Goal: Transaction & Acquisition: Book appointment/travel/reservation

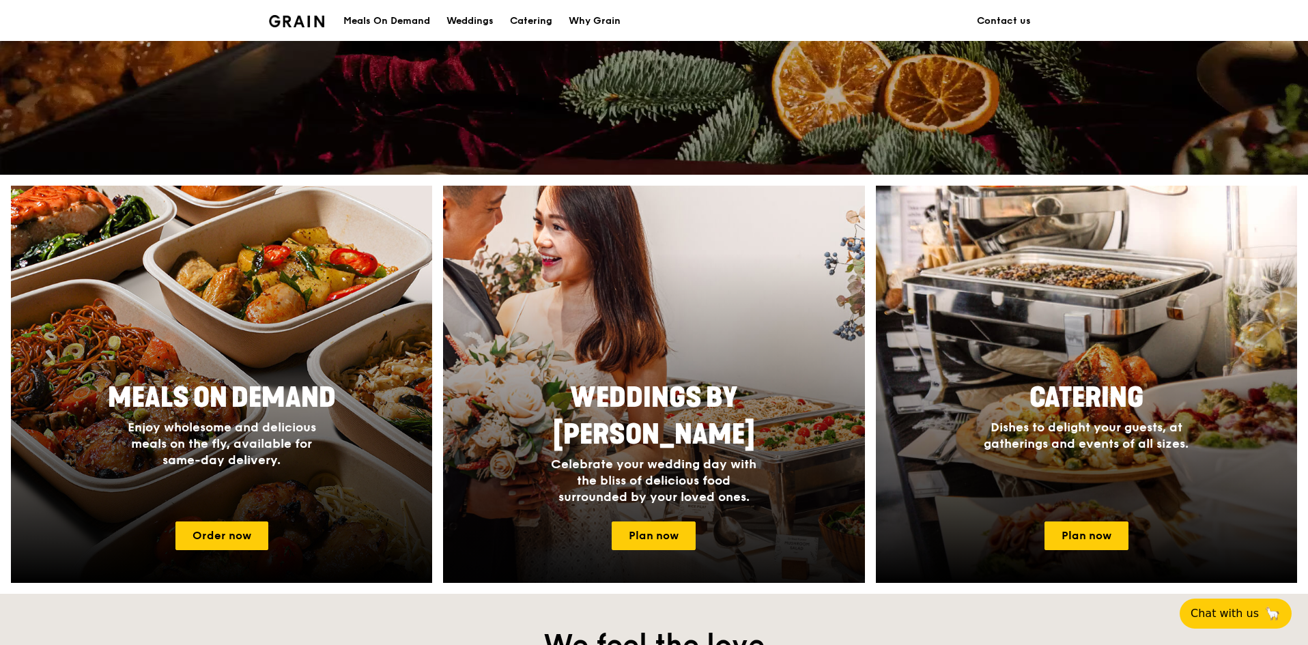
scroll to position [410, 0]
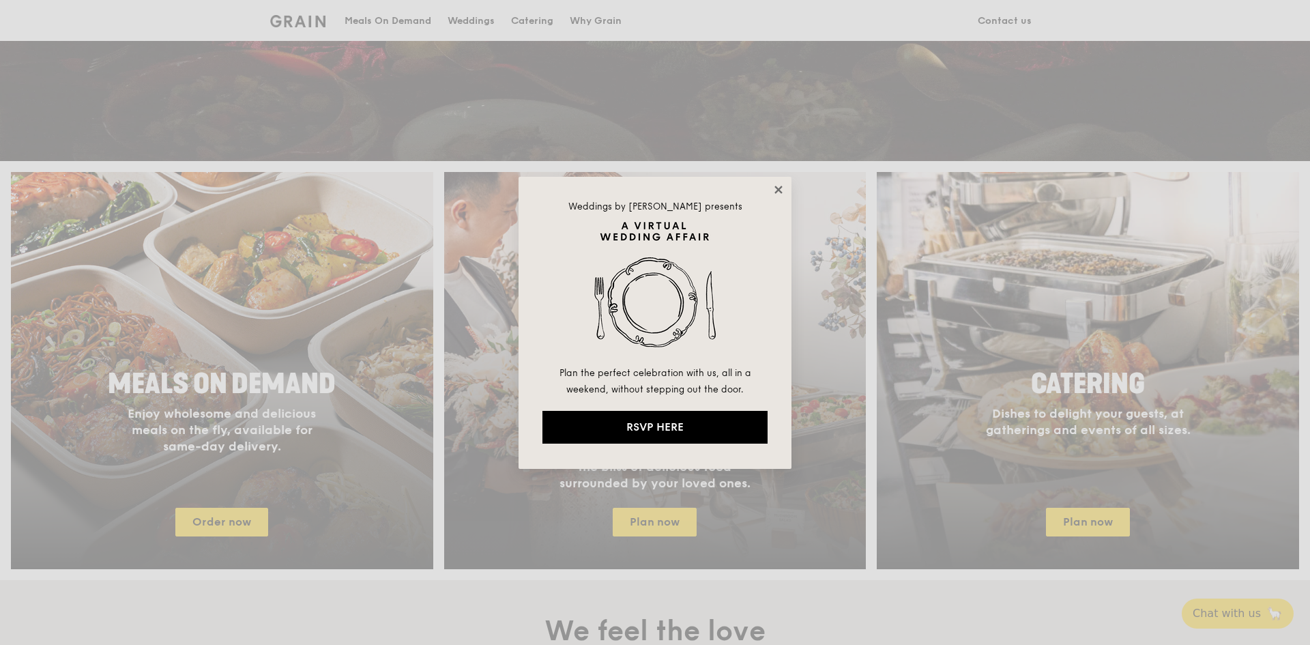
click at [779, 184] on icon at bounding box center [779, 190] width 12 height 12
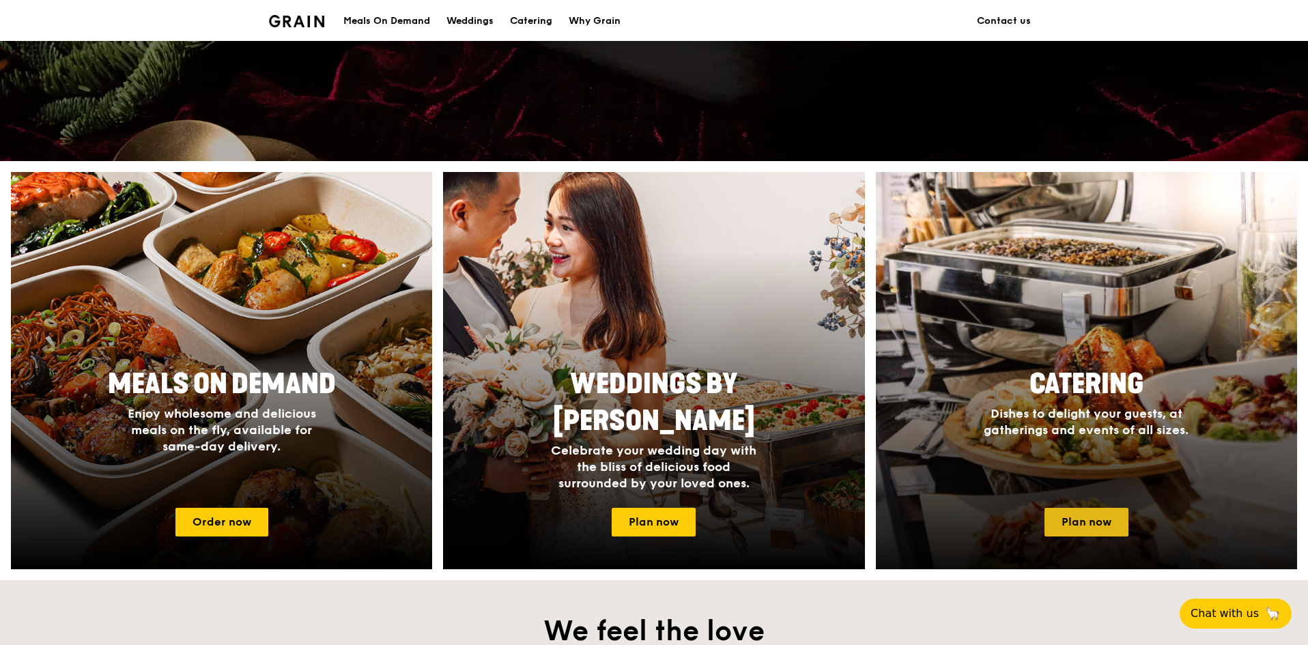
click at [1108, 523] on link "Plan now" at bounding box center [1086, 522] width 84 height 29
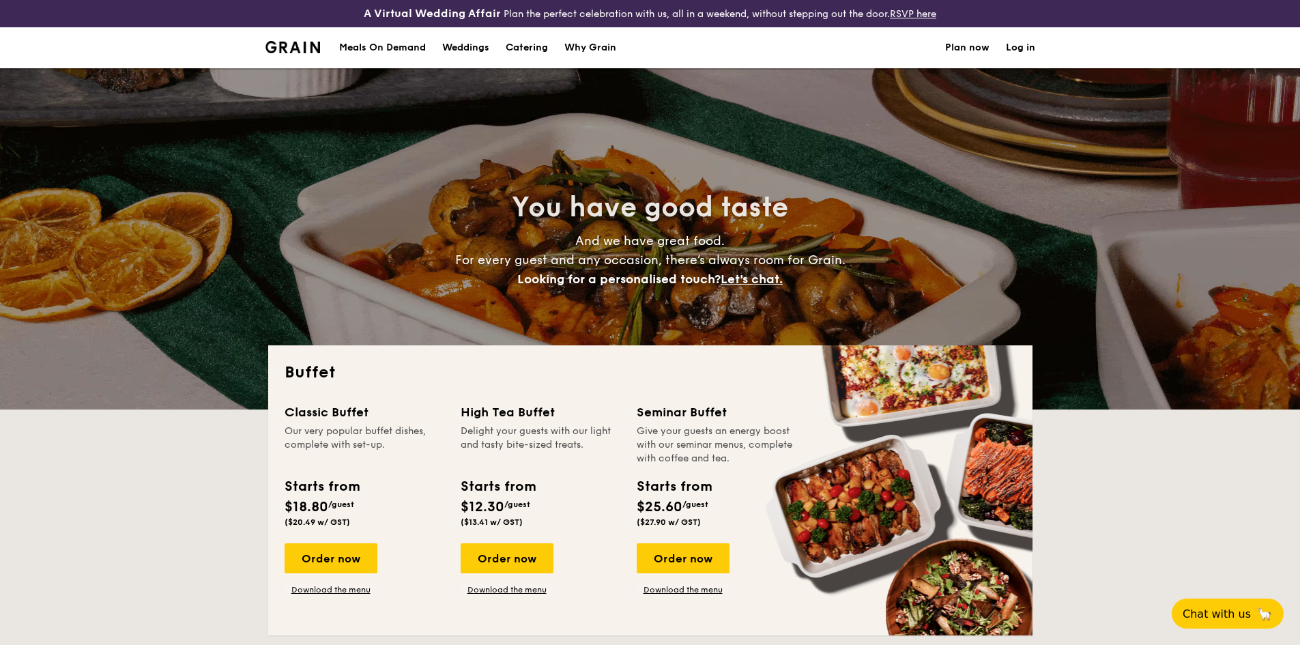
select select
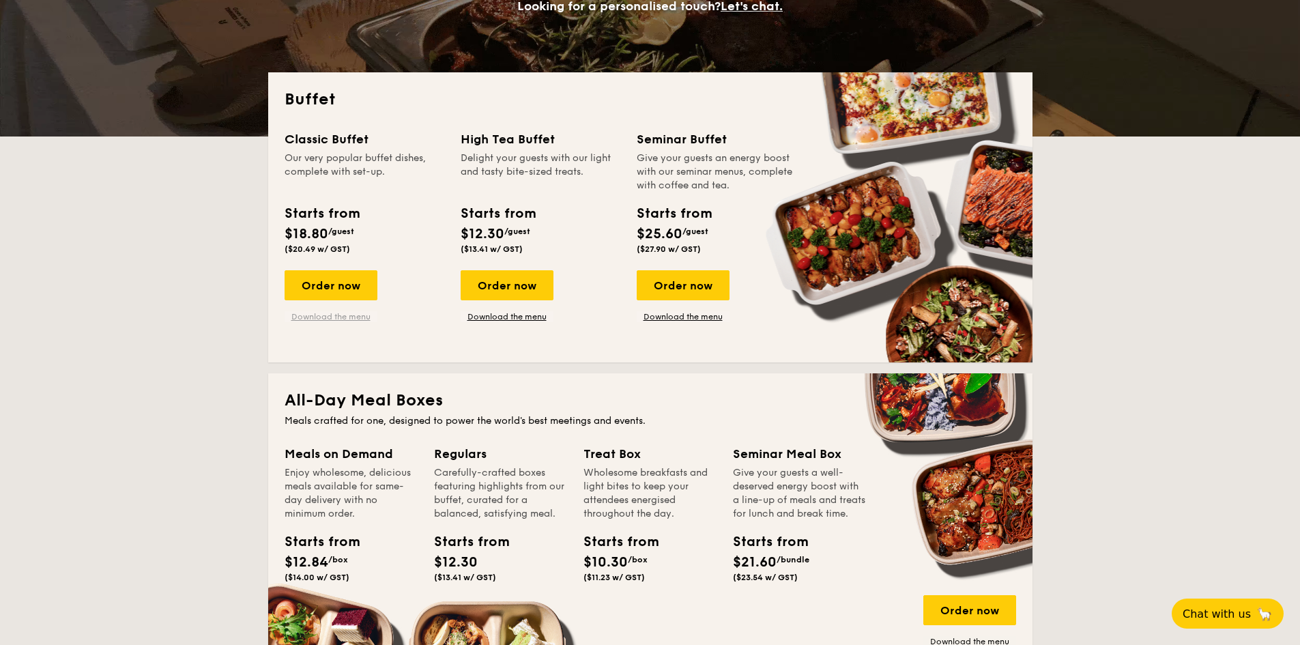
click at [320, 314] on link "Download the menu" at bounding box center [331, 316] width 93 height 11
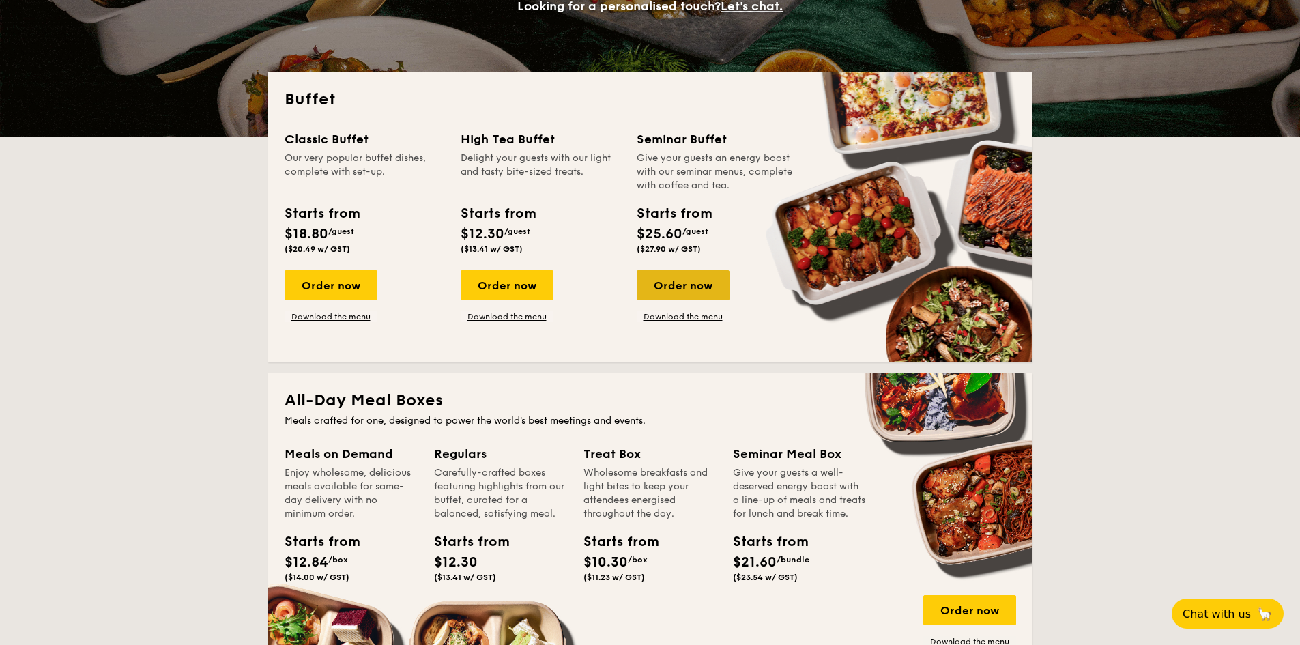
click at [682, 290] on div "Order now" at bounding box center [683, 285] width 93 height 30
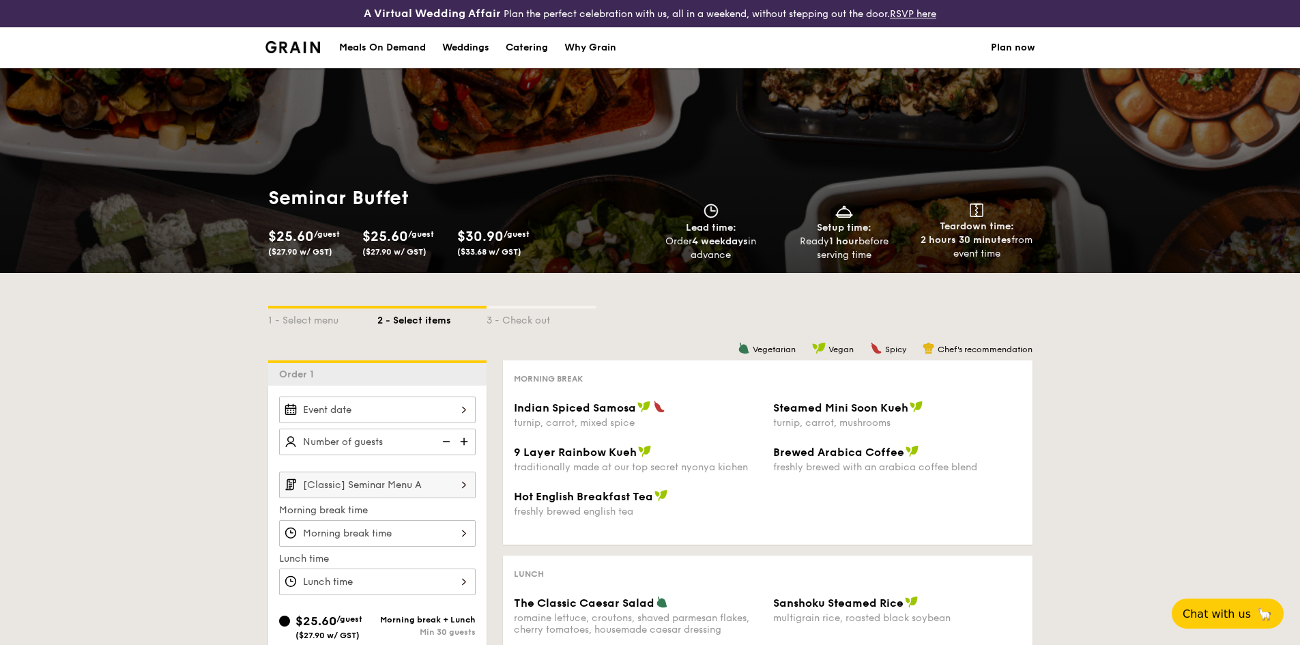
click at [471, 435] on img at bounding box center [465, 442] width 20 height 26
type input "20 guests"
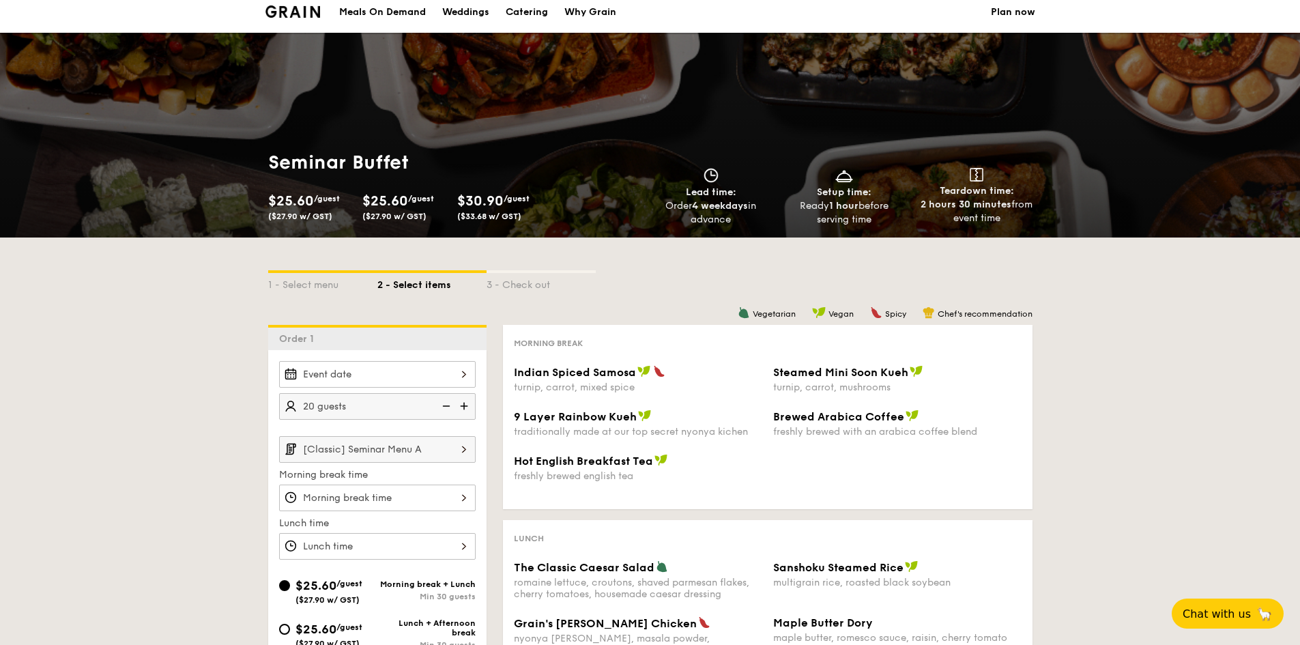
scroll to position [68, 0]
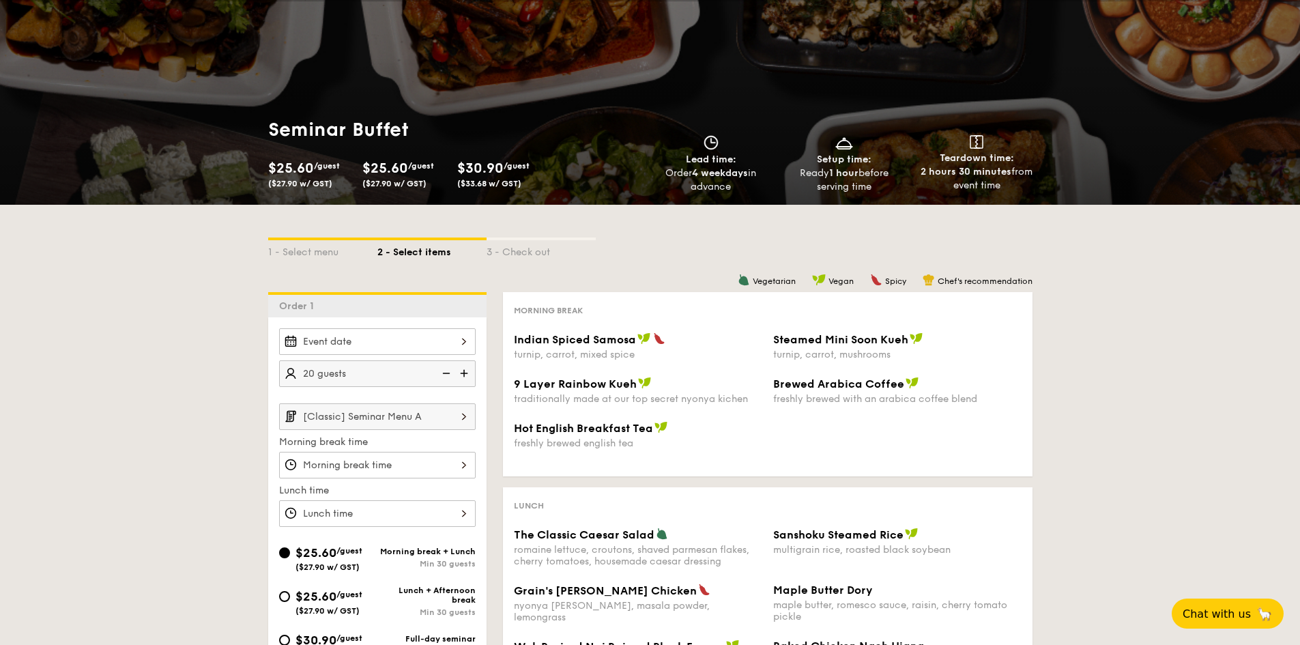
click at [402, 343] on div at bounding box center [377, 341] width 197 height 27
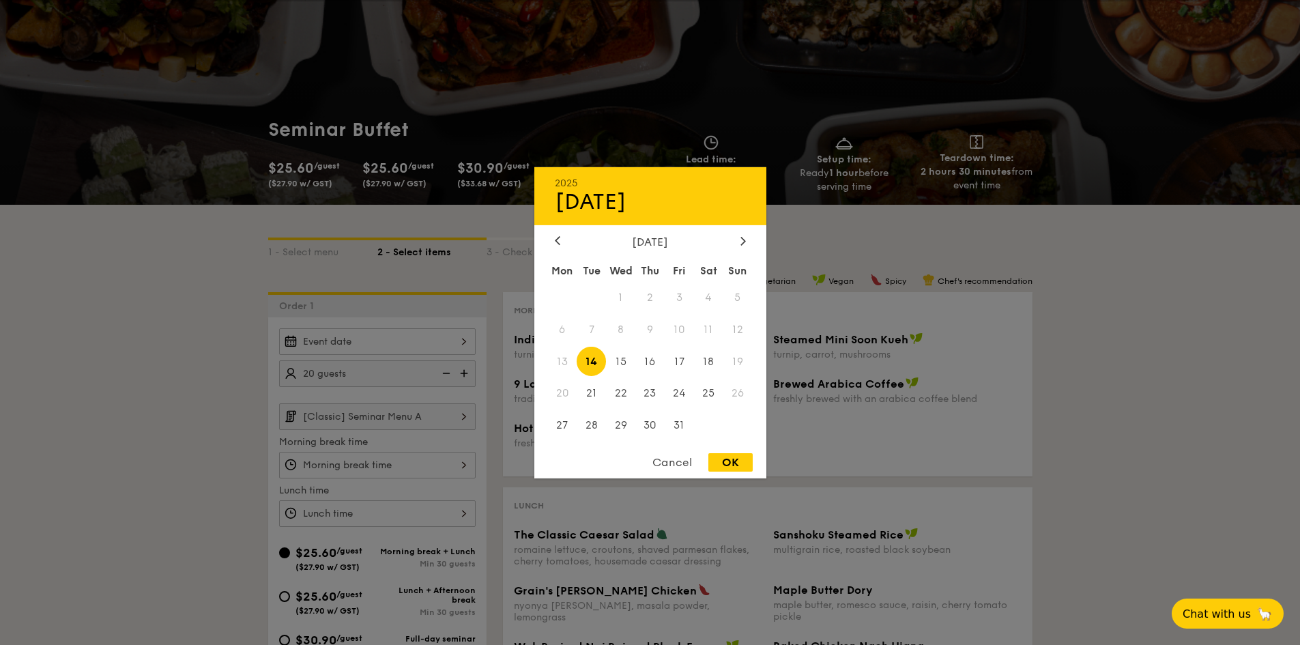
click at [877, 405] on div at bounding box center [650, 322] width 1300 height 645
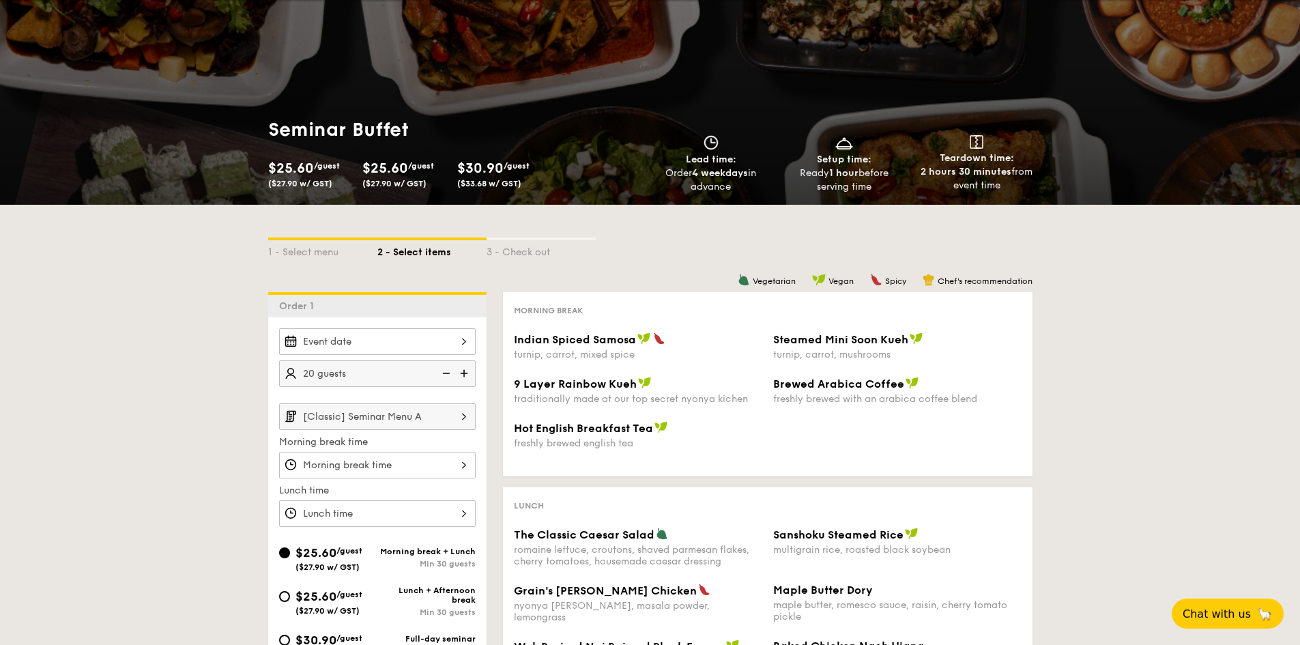
scroll to position [300, 0]
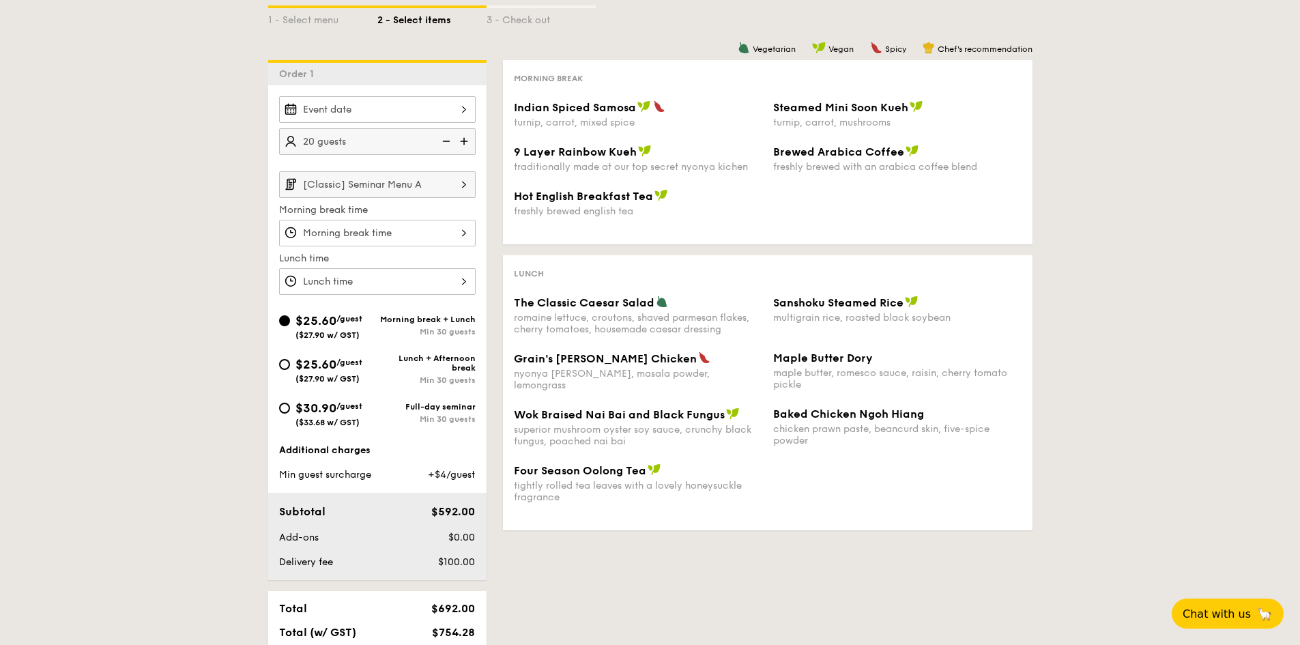
select select
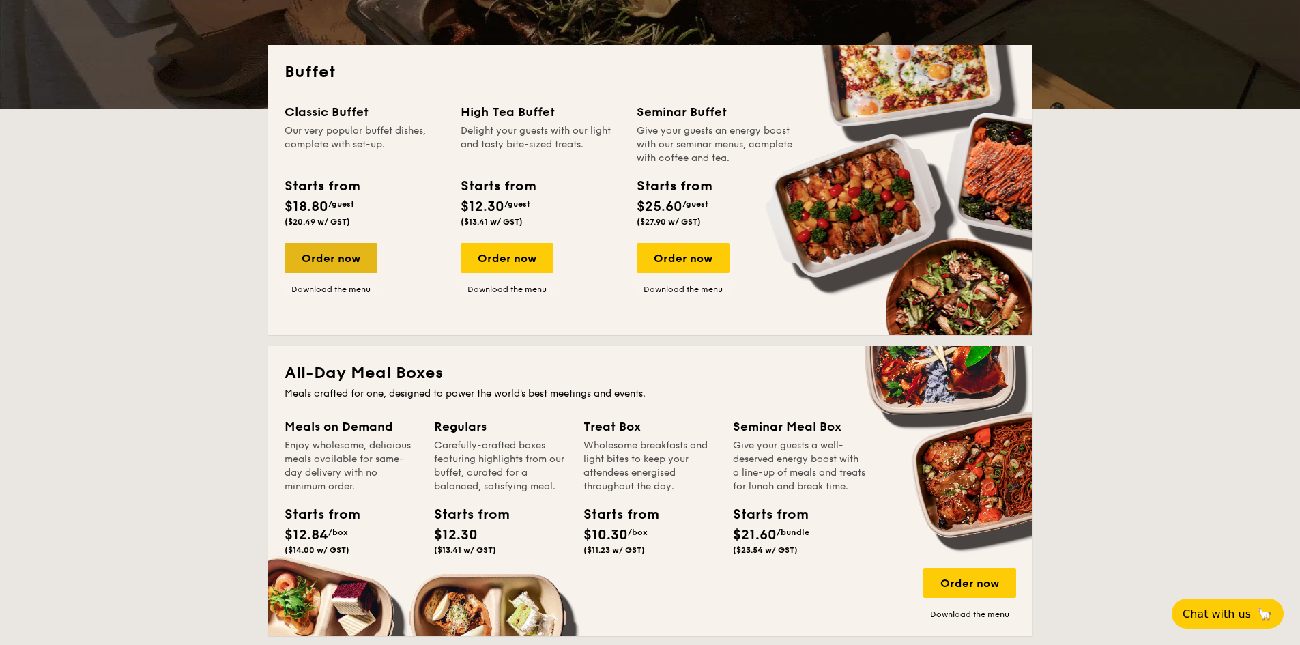
click at [343, 252] on div "Order now" at bounding box center [331, 258] width 93 height 30
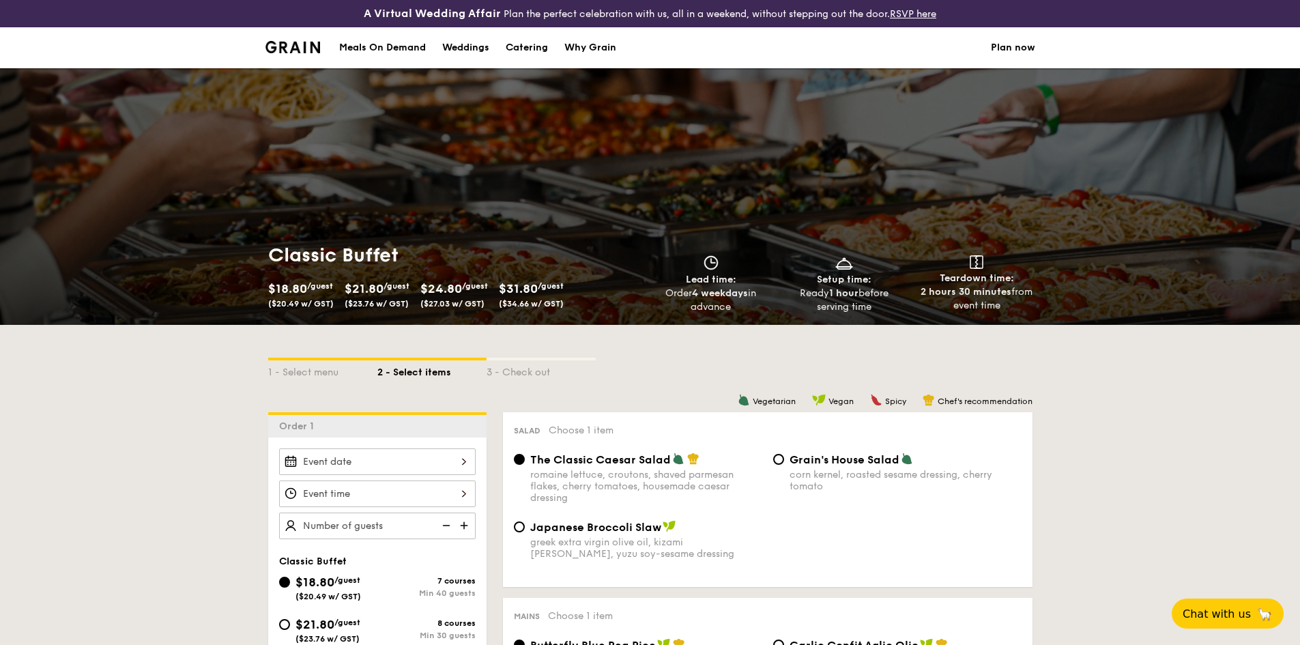
click at [460, 528] on img at bounding box center [465, 526] width 20 height 26
type input "40 guests"
click at [532, 42] on div "Catering" at bounding box center [527, 47] width 42 height 41
select select
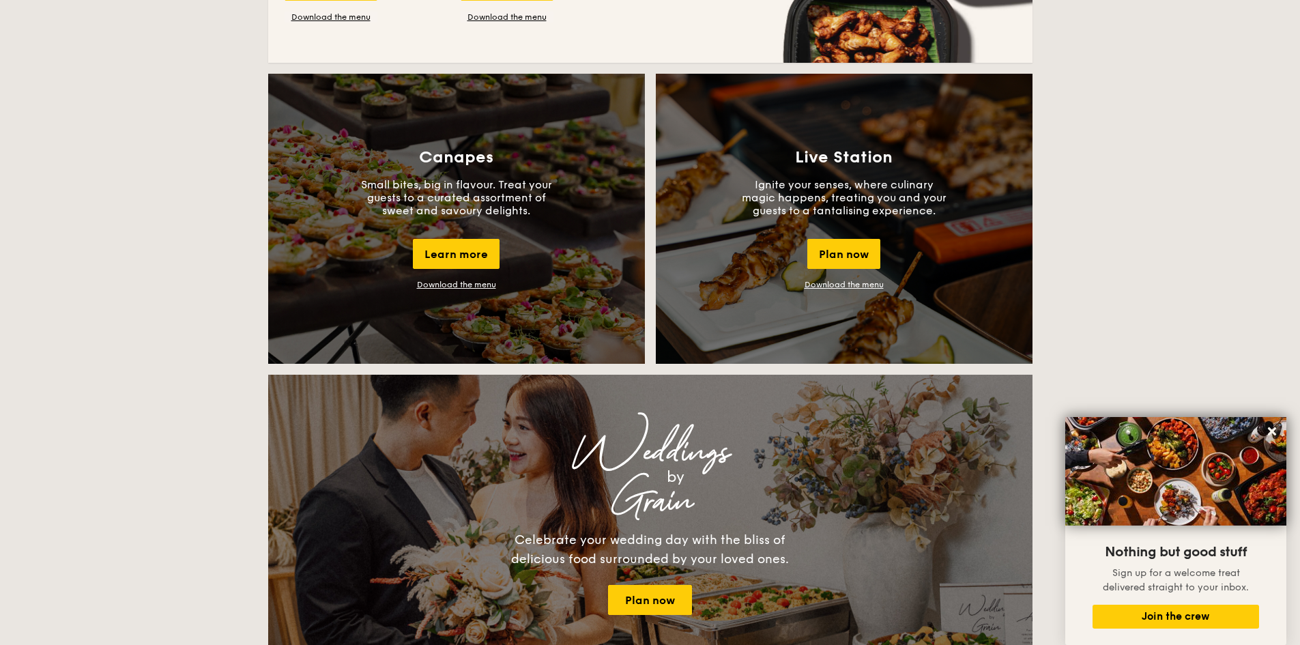
scroll to position [1297, 0]
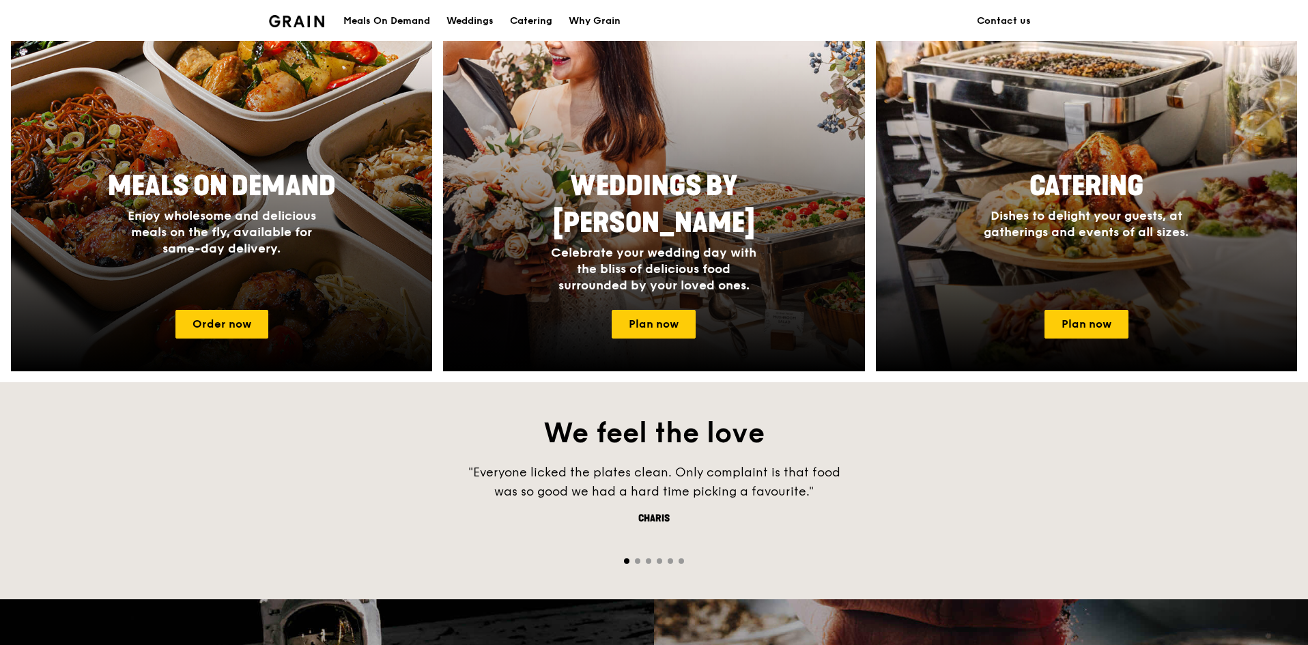
scroll to position [751, 0]
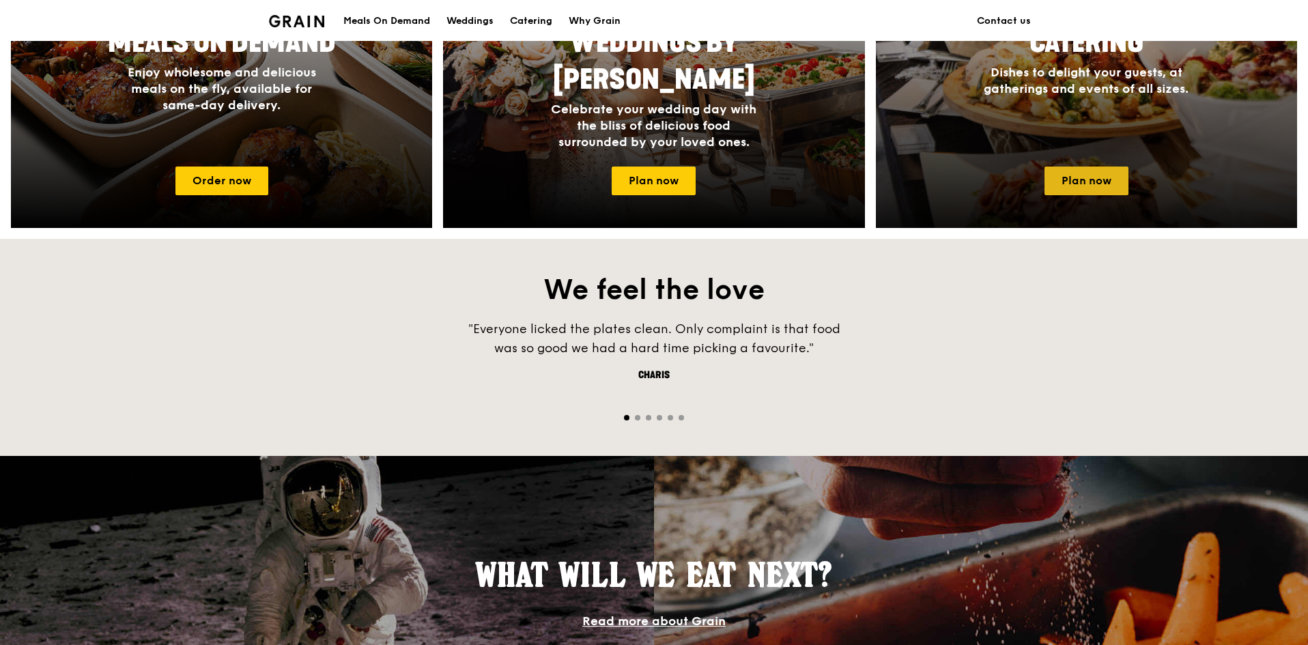
click at [1118, 188] on link "Plan now" at bounding box center [1086, 181] width 84 height 29
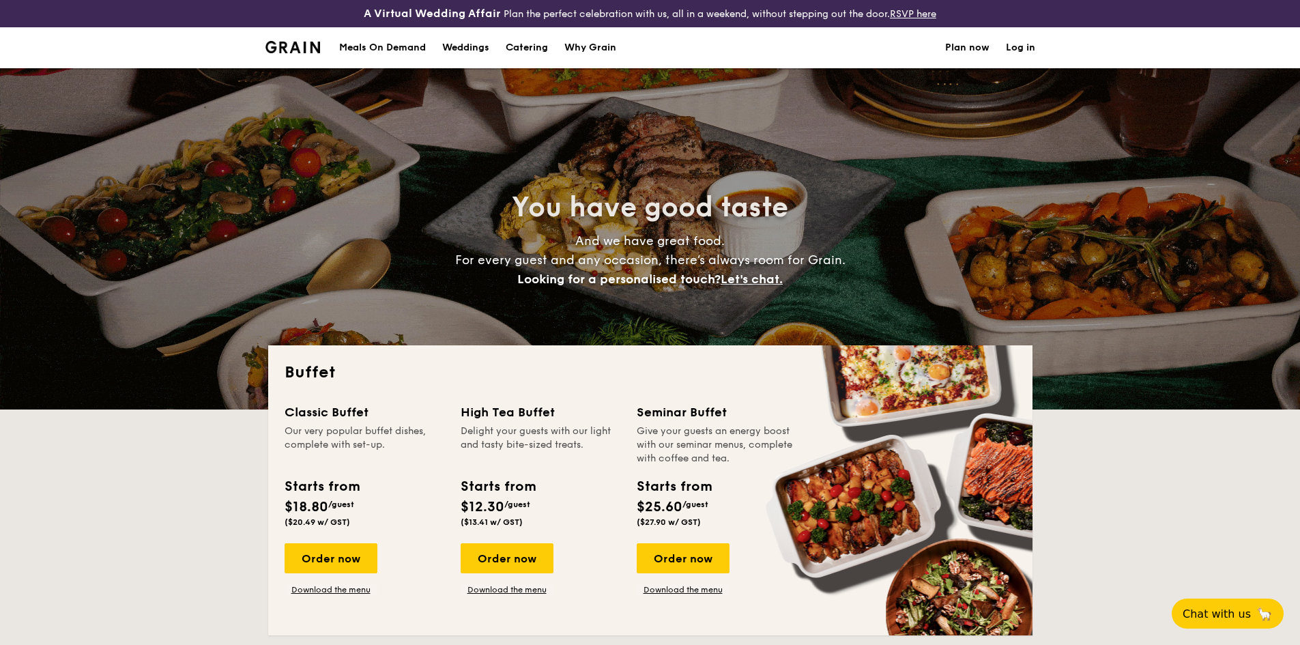
select select
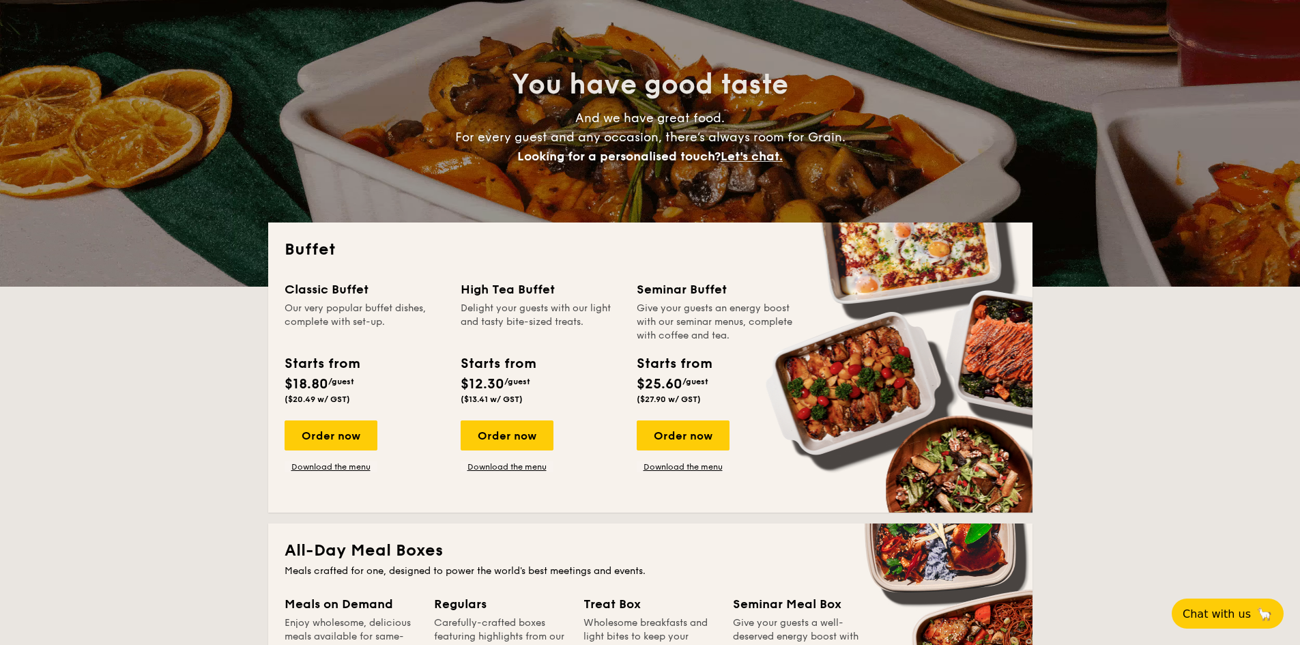
scroll to position [205, 0]
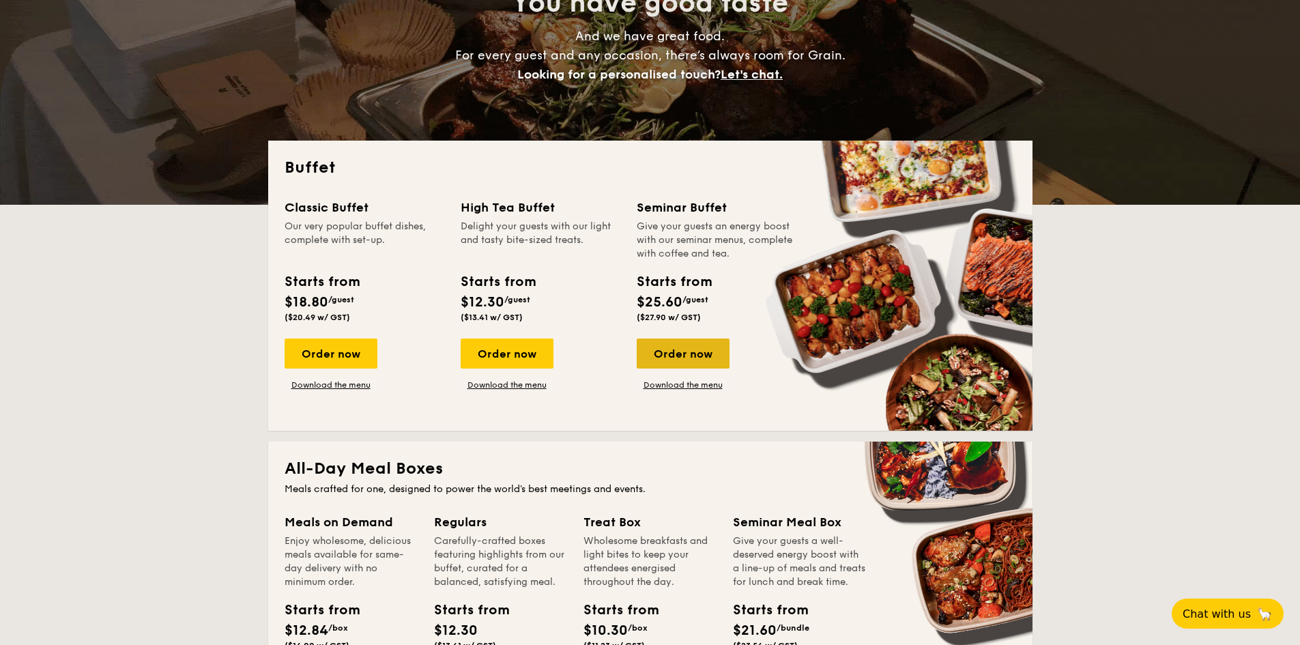
click at [714, 363] on div "Order now" at bounding box center [683, 354] width 93 height 30
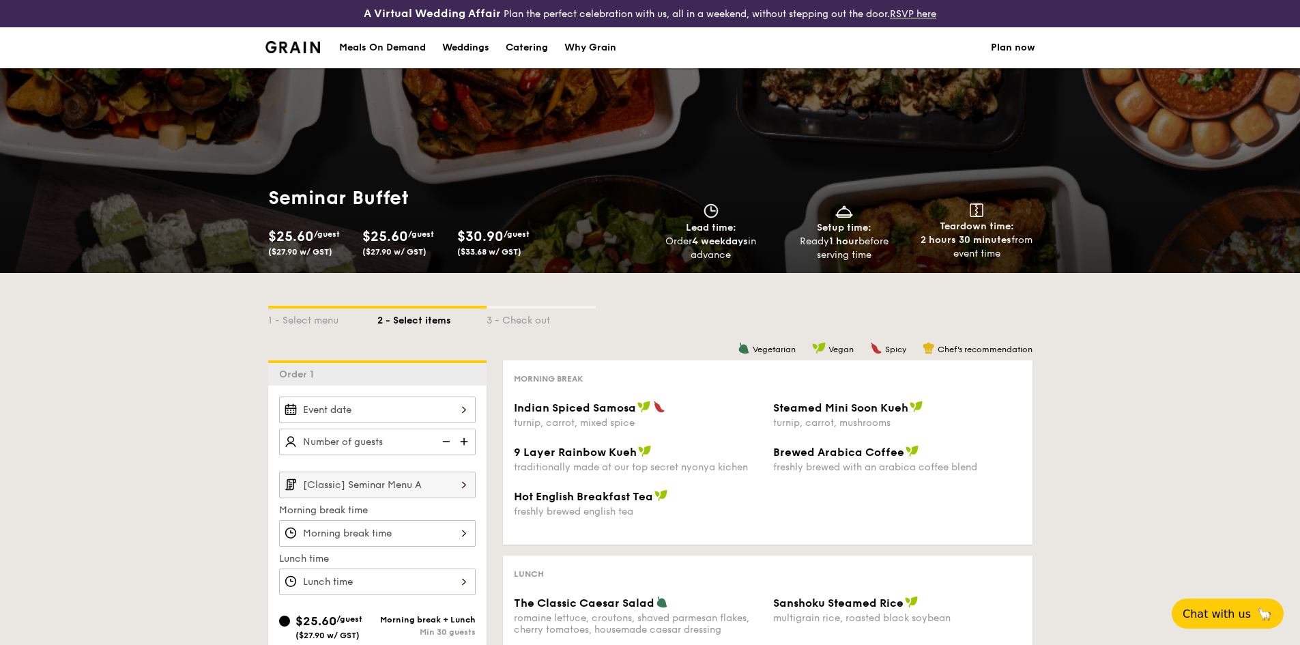
click at [464, 442] on img at bounding box center [465, 442] width 20 height 26
type input "20 guests"
click at [457, 489] on img at bounding box center [464, 485] width 23 height 26
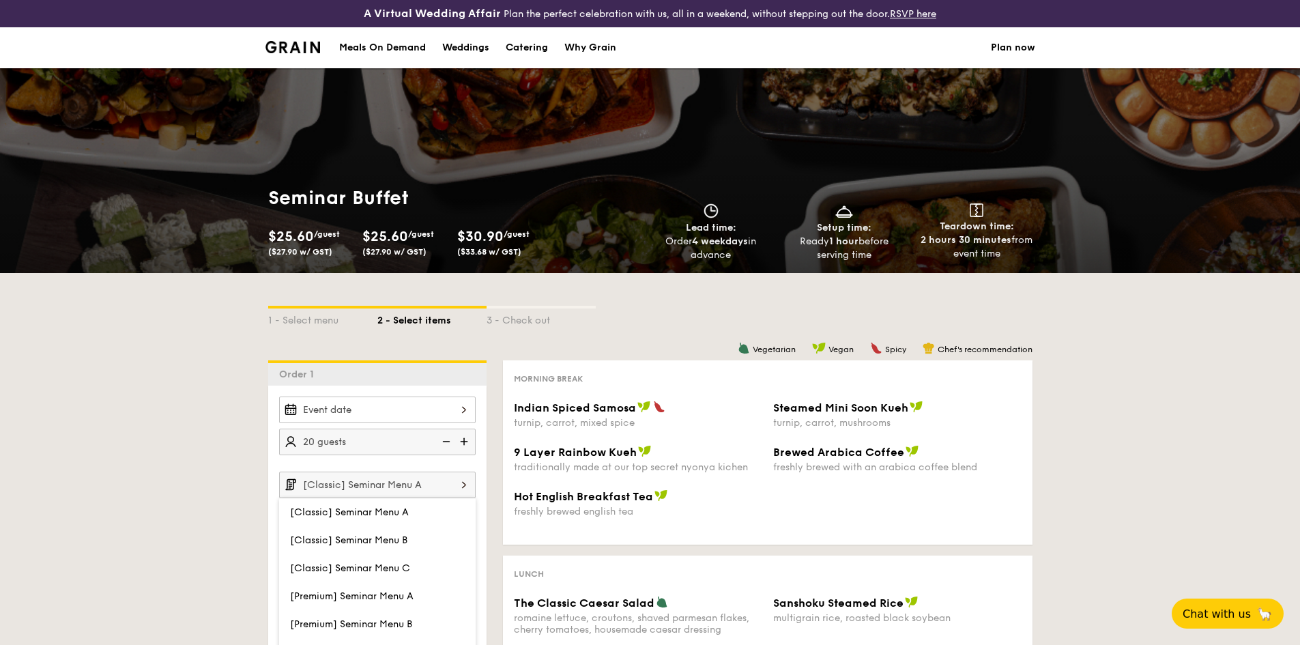
click at [457, 489] on img at bounding box center [464, 485] width 23 height 26
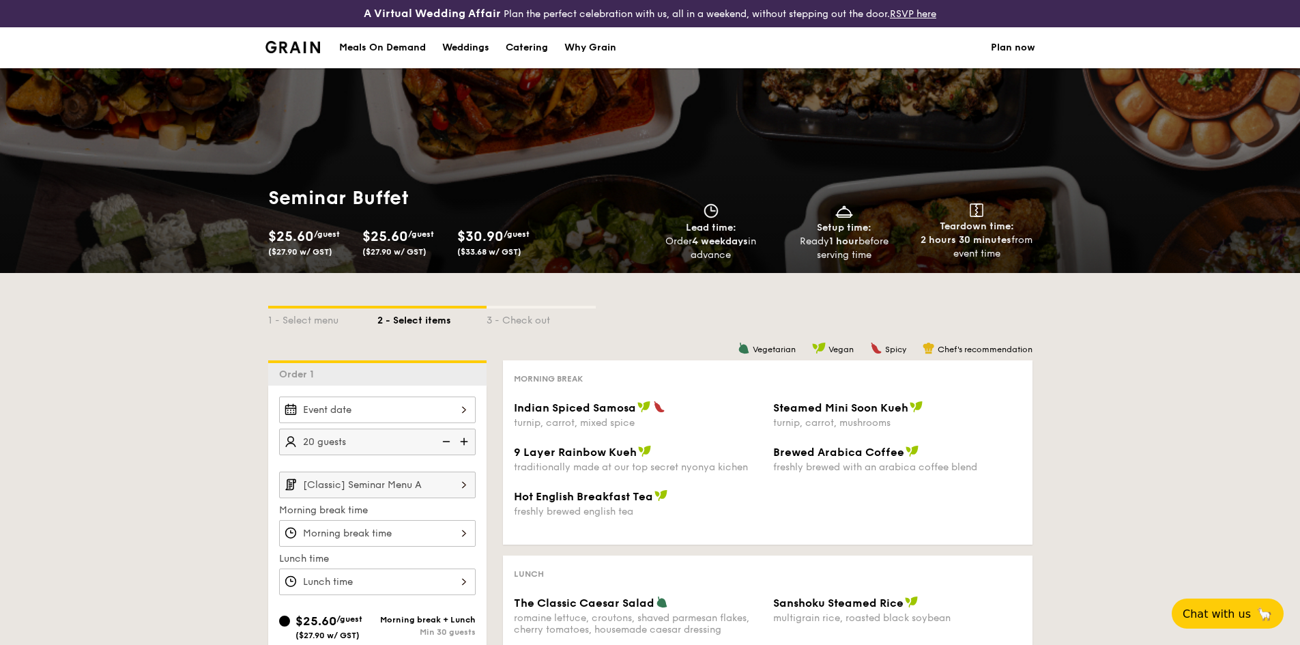
click at [457, 489] on img at bounding box center [464, 485] width 23 height 26
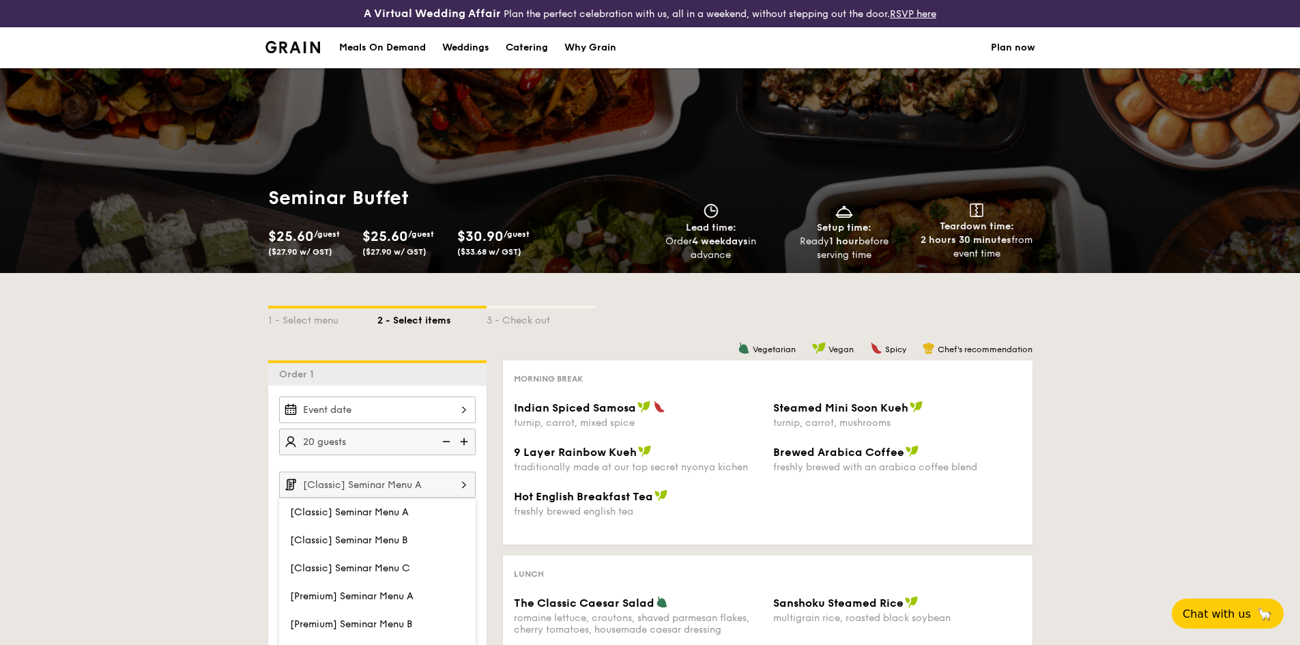
click at [457, 489] on img at bounding box center [464, 485] width 23 height 26
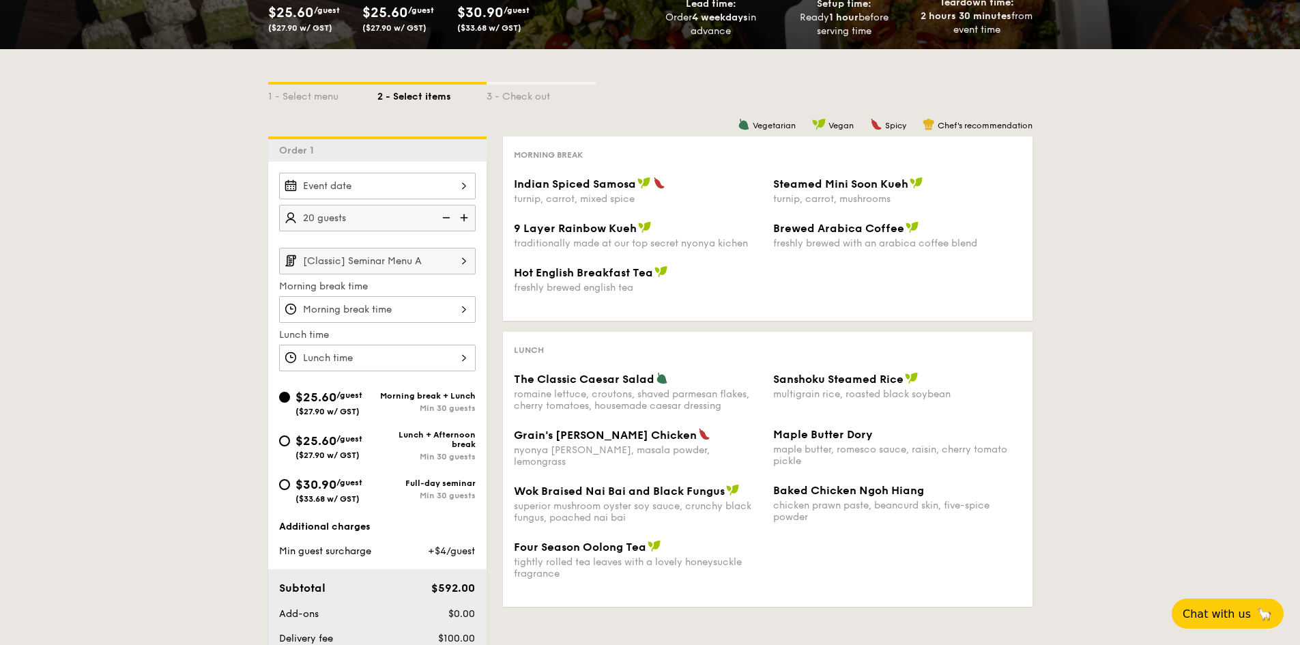
scroll to position [205, 0]
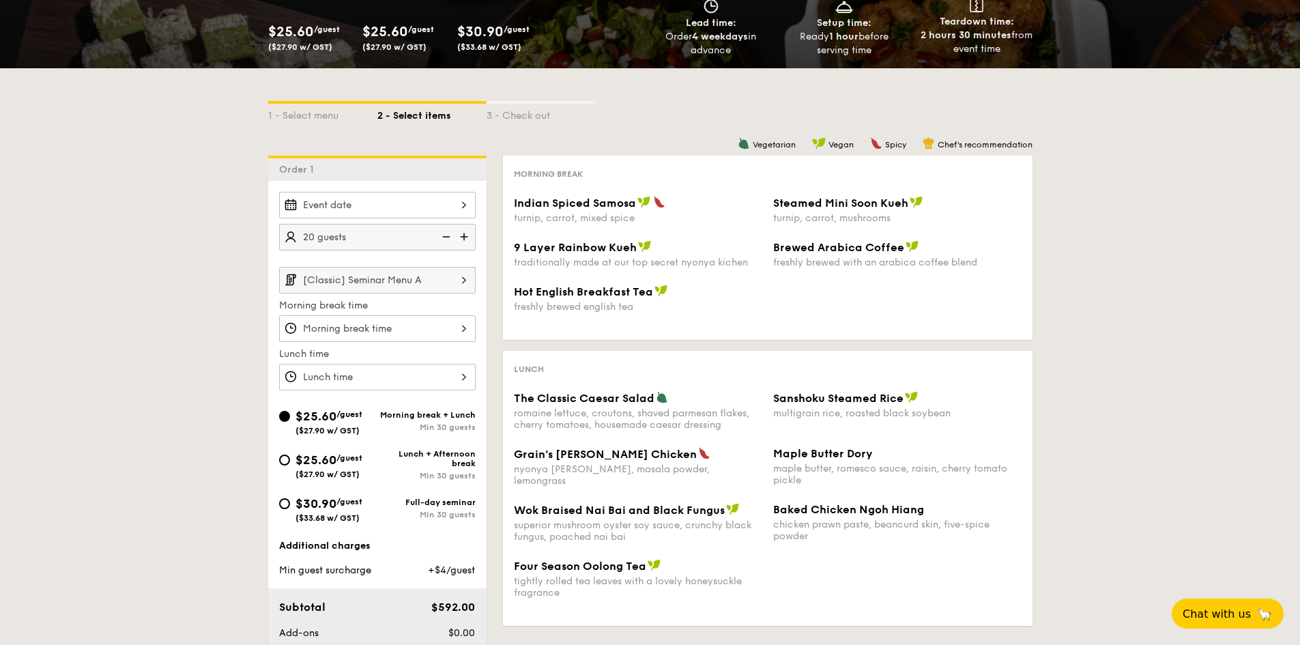
select select
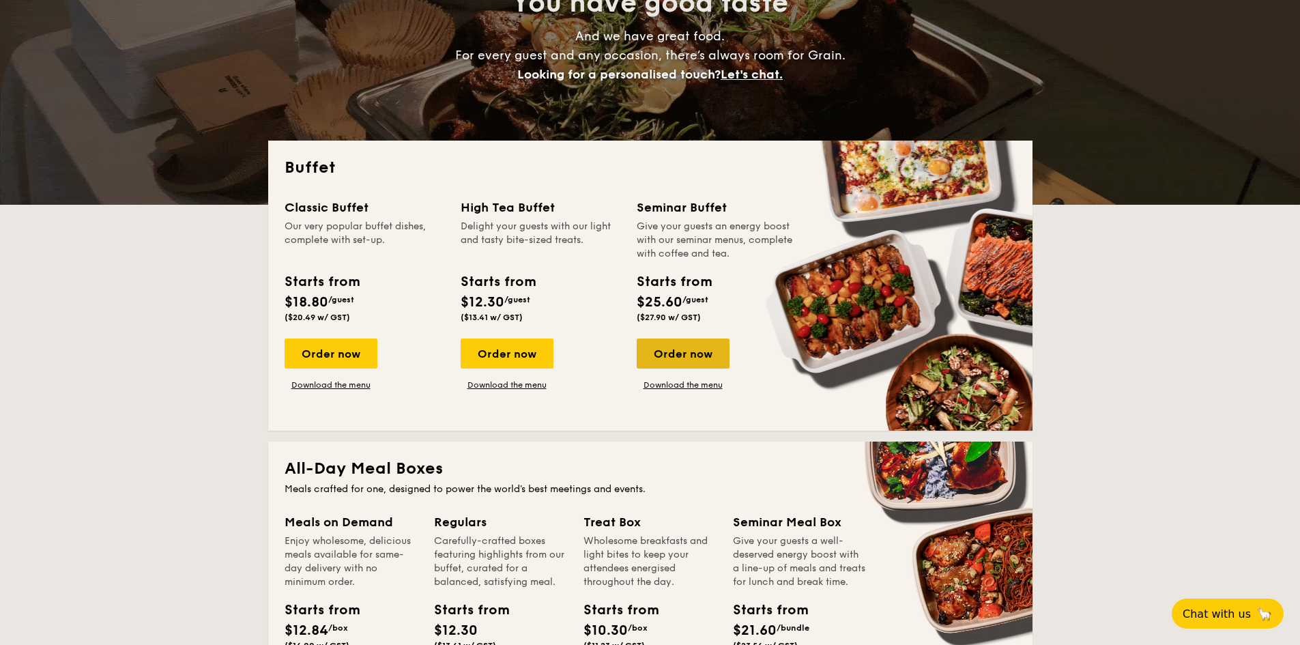
click at [683, 356] on div "Order now" at bounding box center [683, 354] width 93 height 30
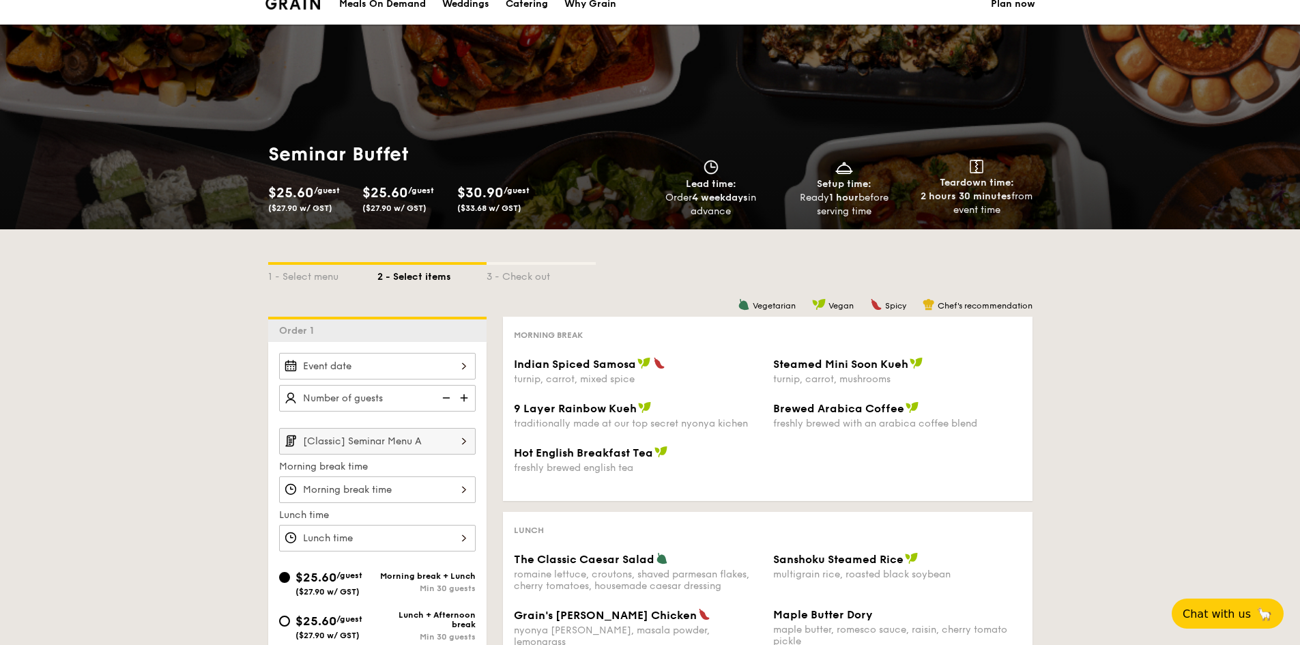
scroll to position [68, 0]
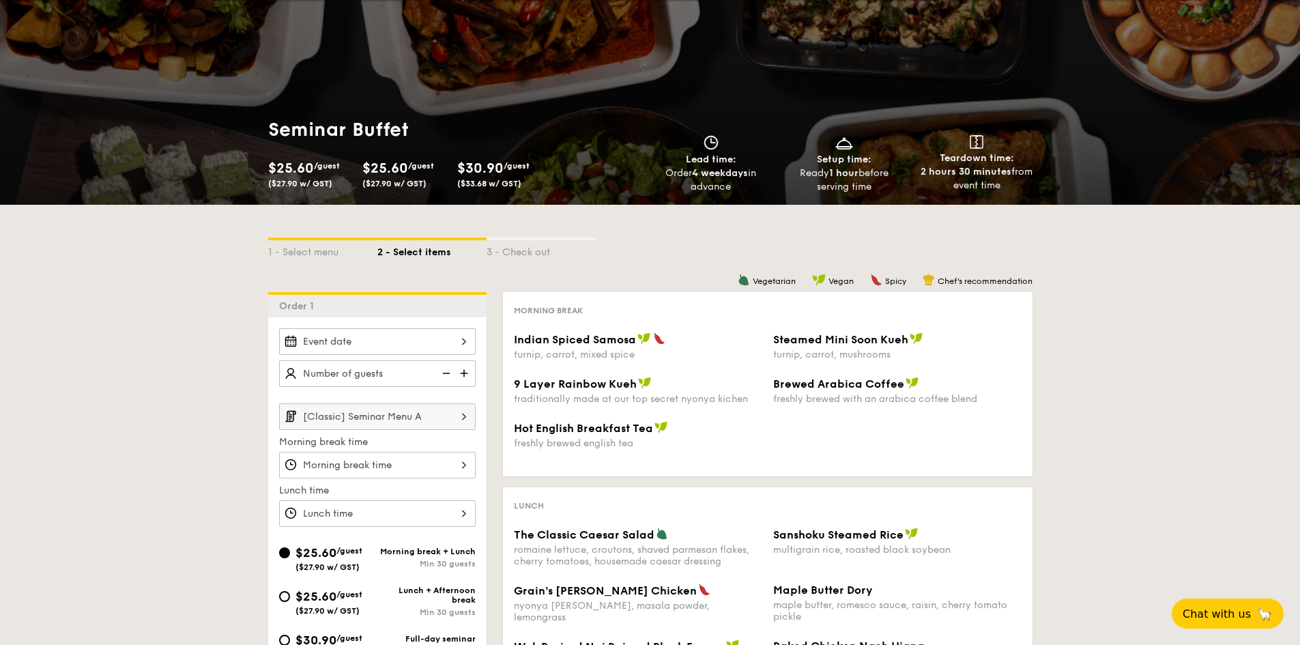
click at [418, 407] on input "[Classic] Seminar Menu A" at bounding box center [377, 416] width 197 height 27
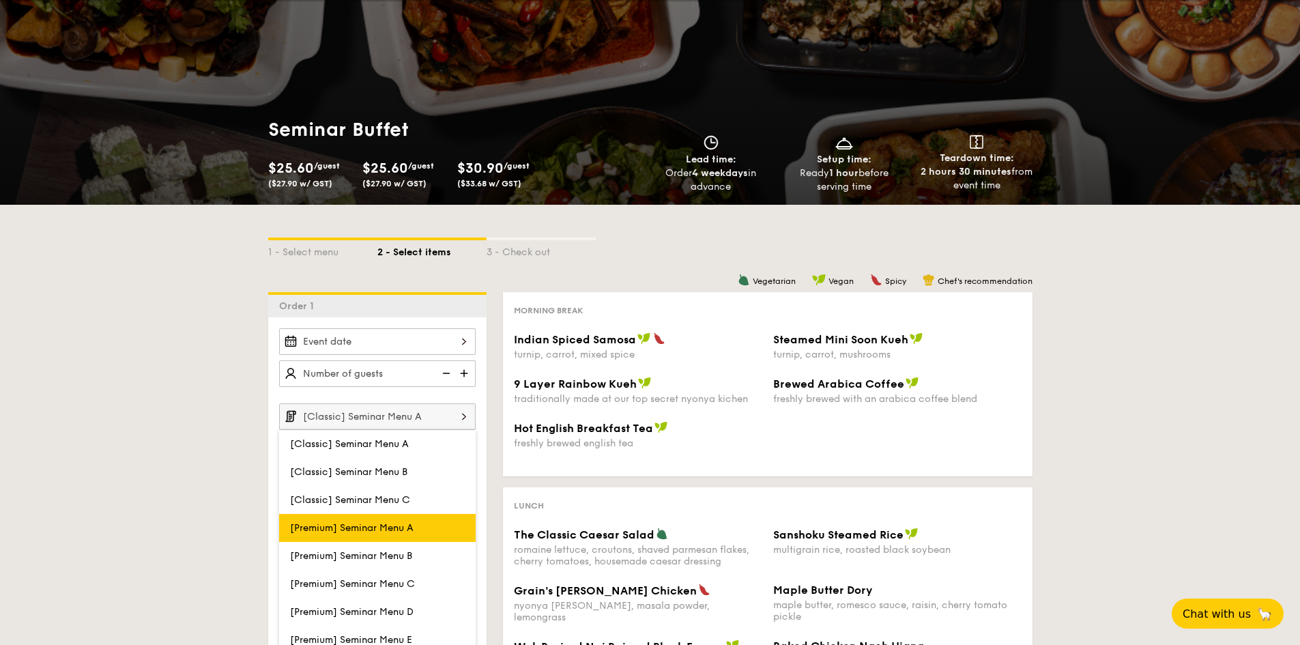
click at [437, 533] on label "[Premium] Seminar Menu A" at bounding box center [377, 528] width 197 height 28
click at [0, 0] on input "[Premium] Seminar Menu A" at bounding box center [0, 0] width 0 height 0
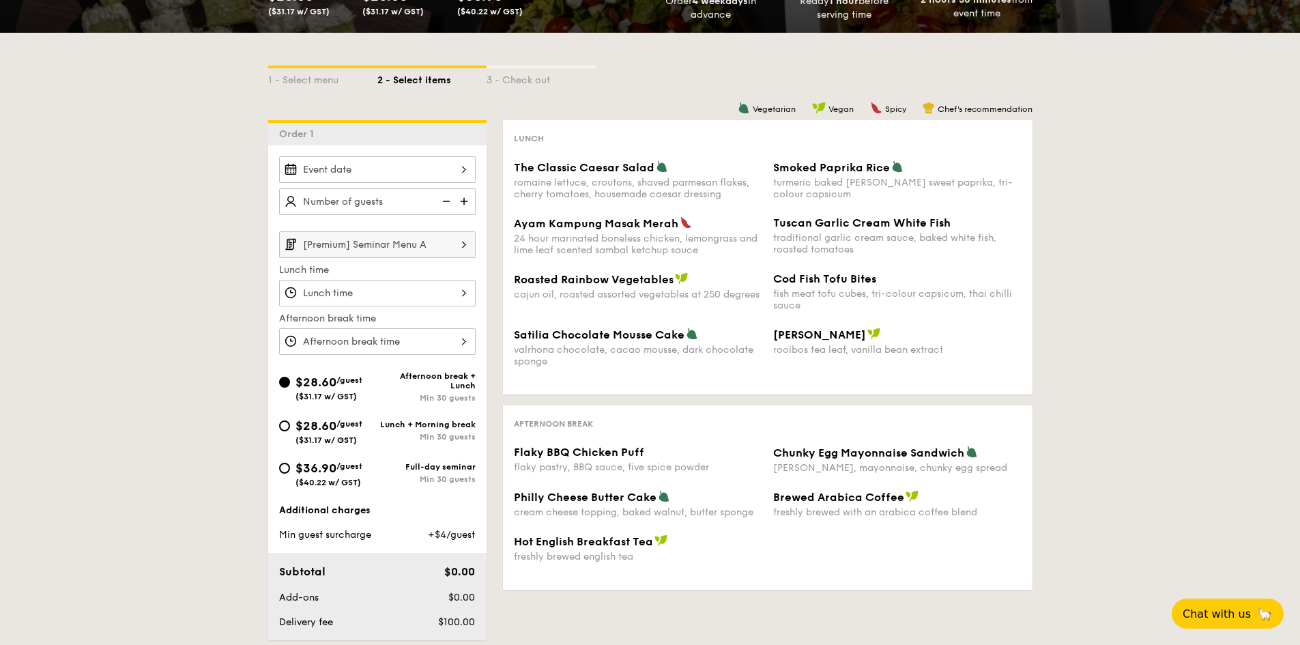
scroll to position [341, 0]
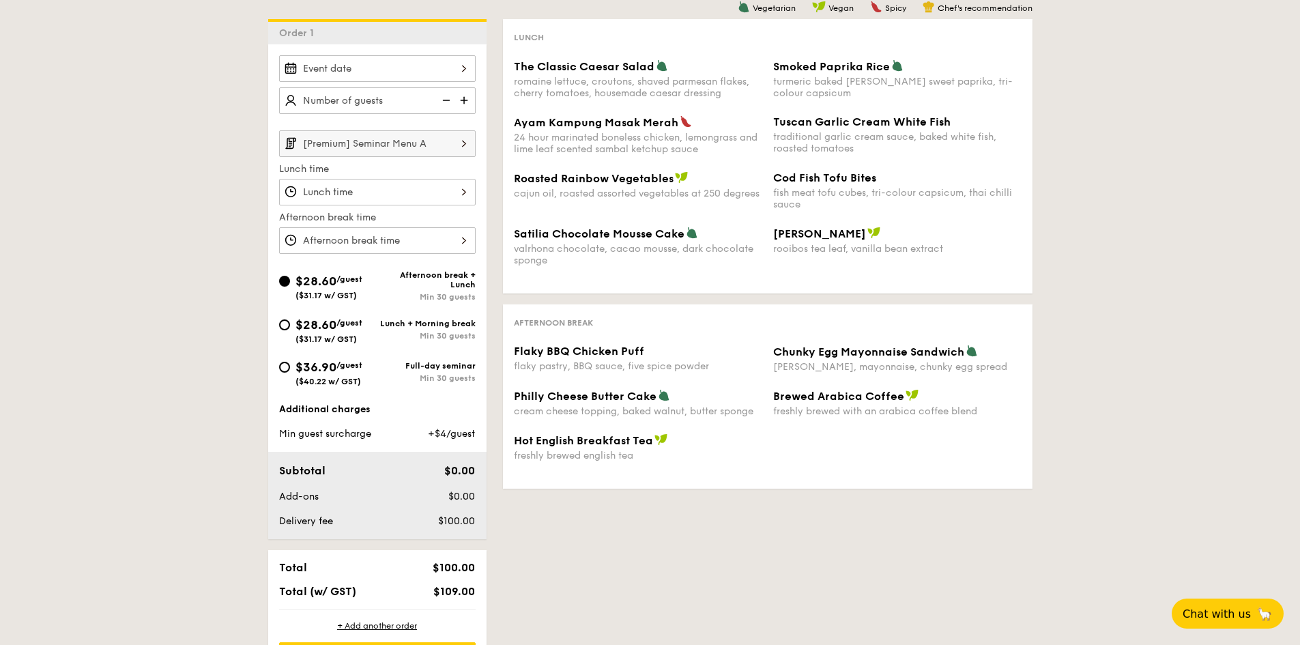
click at [430, 140] on input "[Premium] Seminar Menu A" at bounding box center [377, 143] width 197 height 27
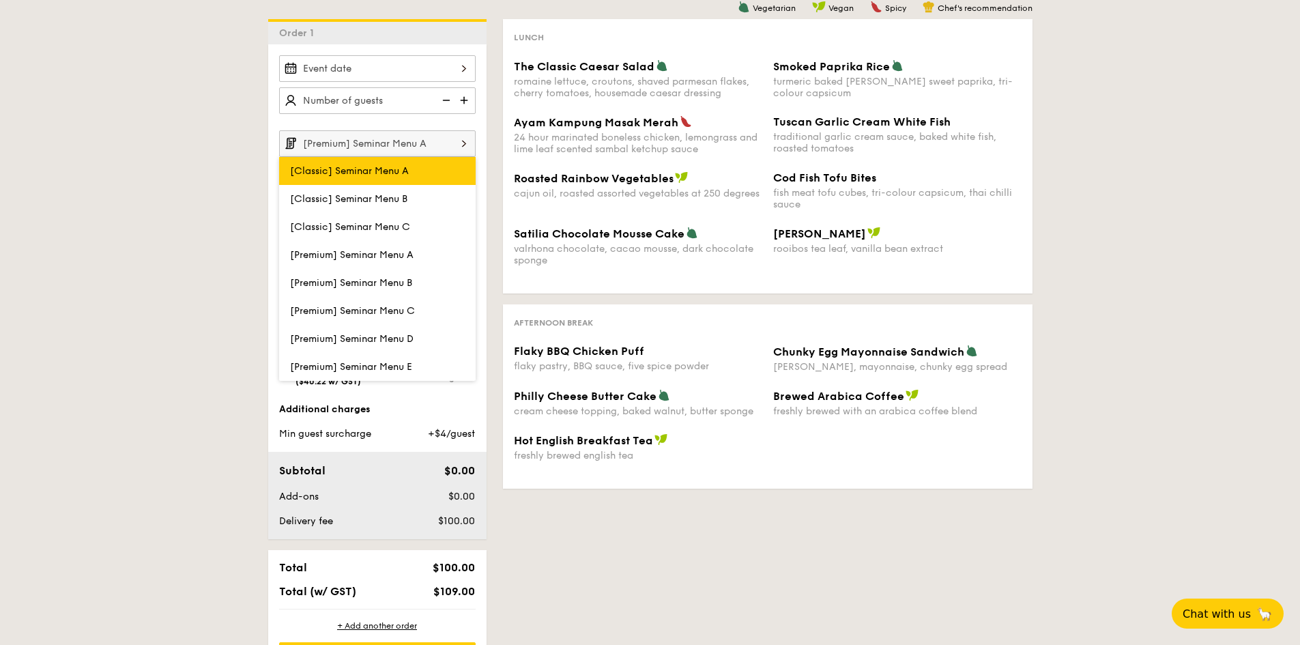
click at [418, 167] on label "[Classic] Seminar Menu A" at bounding box center [377, 171] width 197 height 28
click at [0, 0] on input "[Classic] Seminar Menu A" at bounding box center [0, 0] width 0 height 0
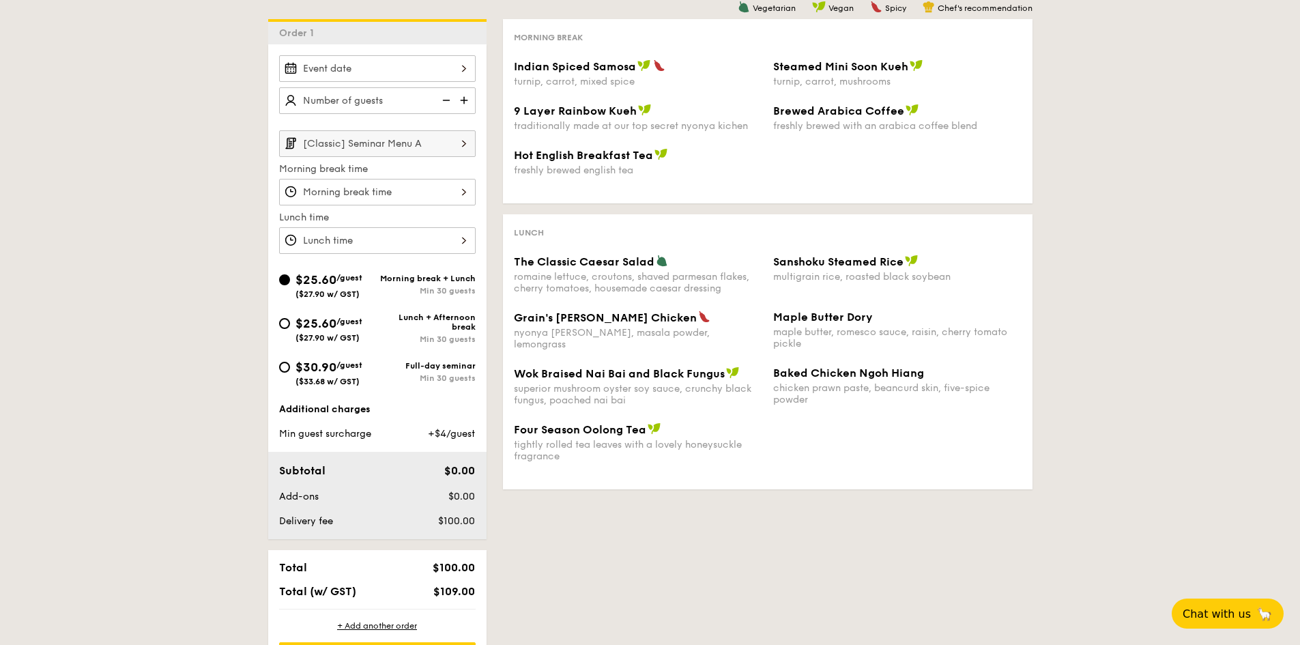
click at [427, 141] on input "[Classic] Seminar Menu A" at bounding box center [377, 143] width 197 height 27
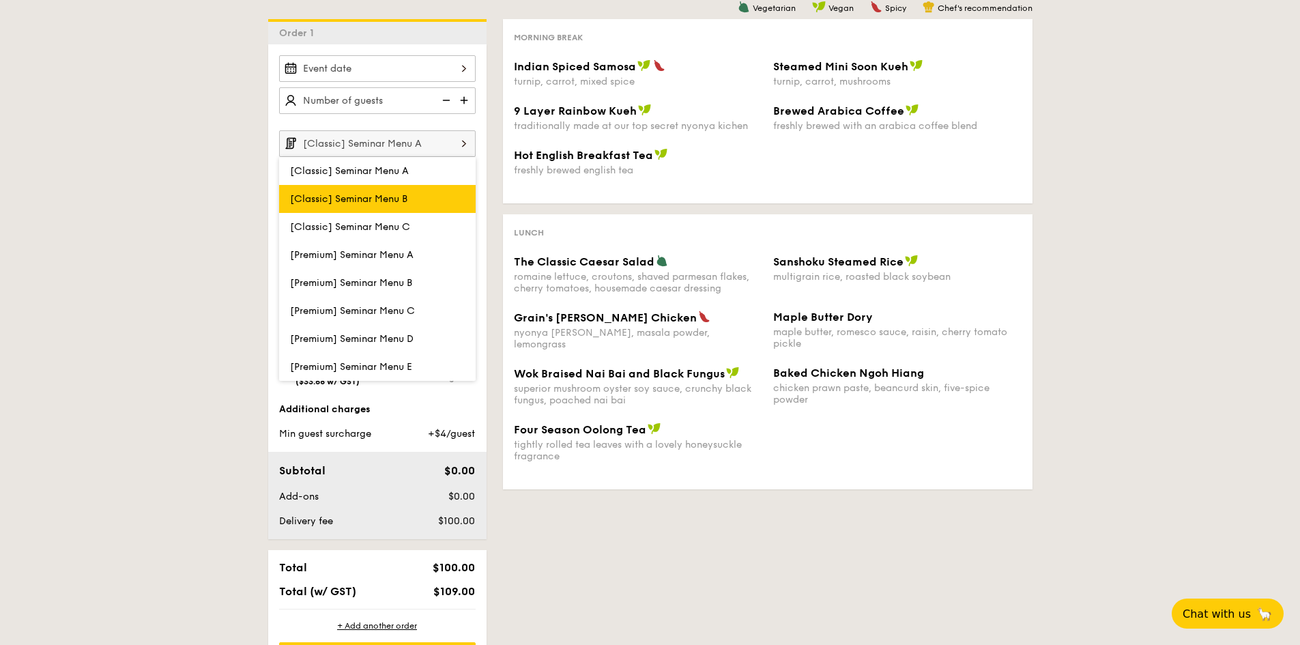
click at [421, 203] on label "[Classic] Seminar Menu B" at bounding box center [377, 199] width 197 height 28
click at [0, 0] on input "[Classic] Seminar Menu B" at bounding box center [0, 0] width 0 height 0
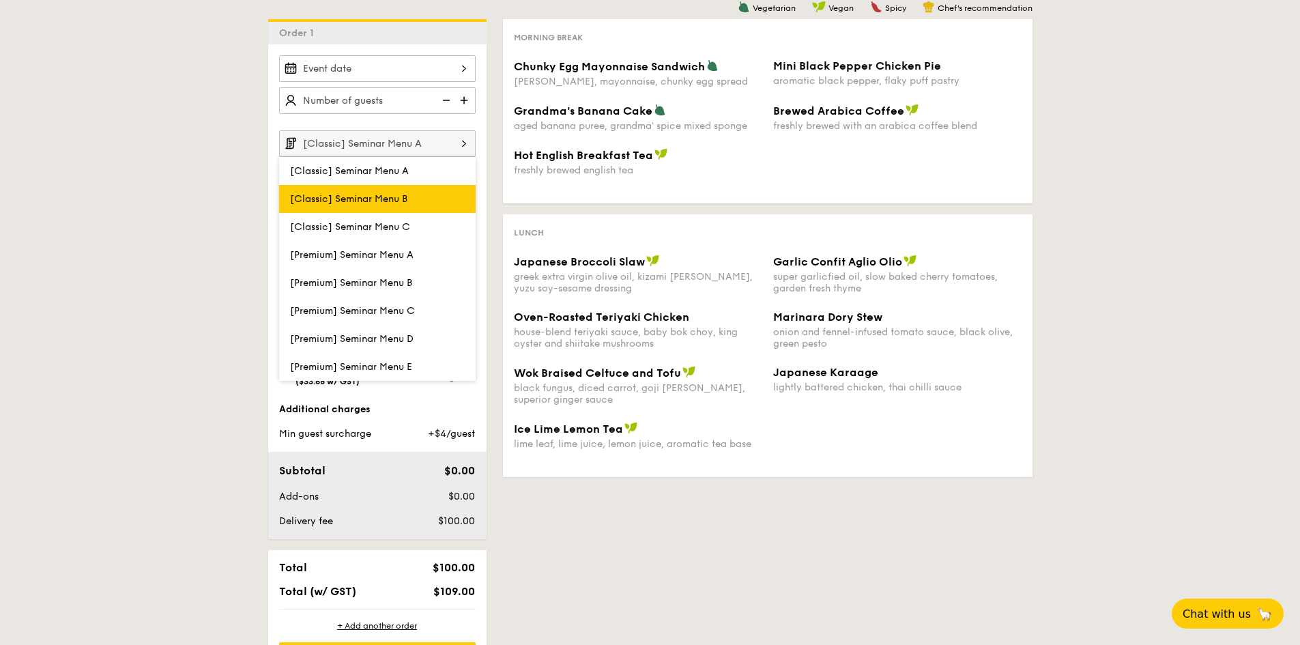
type input "[Classic] Seminar Menu B"
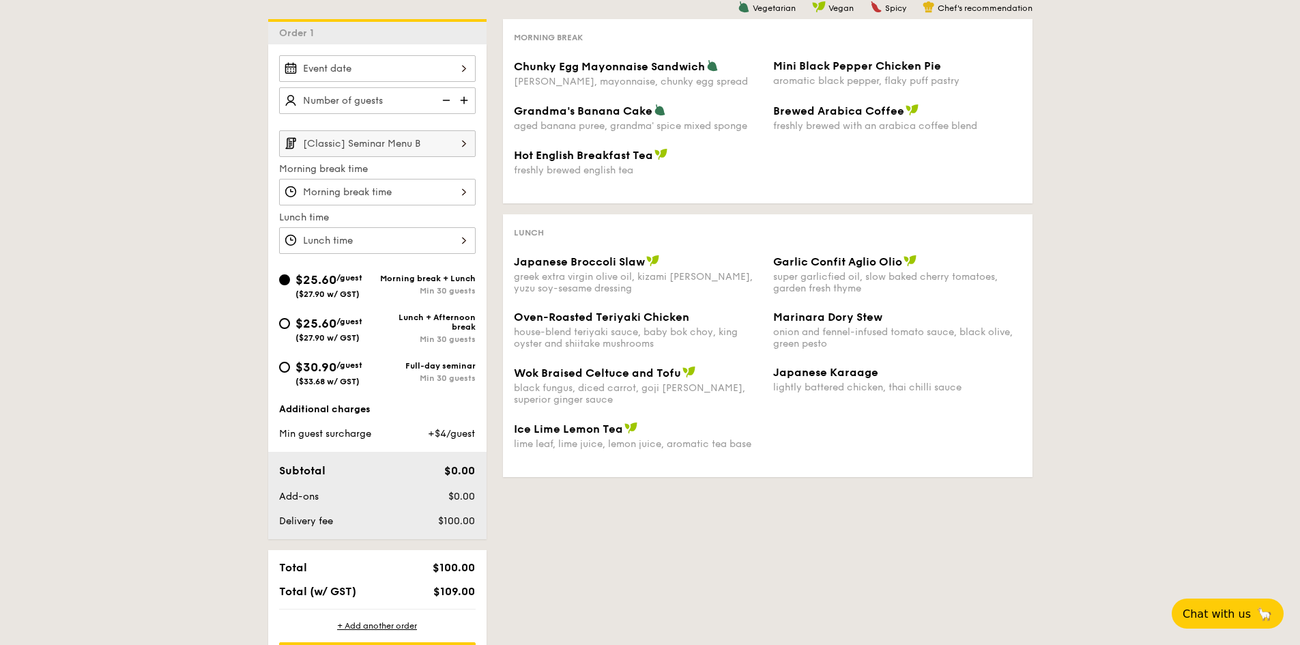
click at [435, 143] on input "[Classic] Seminar Menu B" at bounding box center [377, 143] width 197 height 27
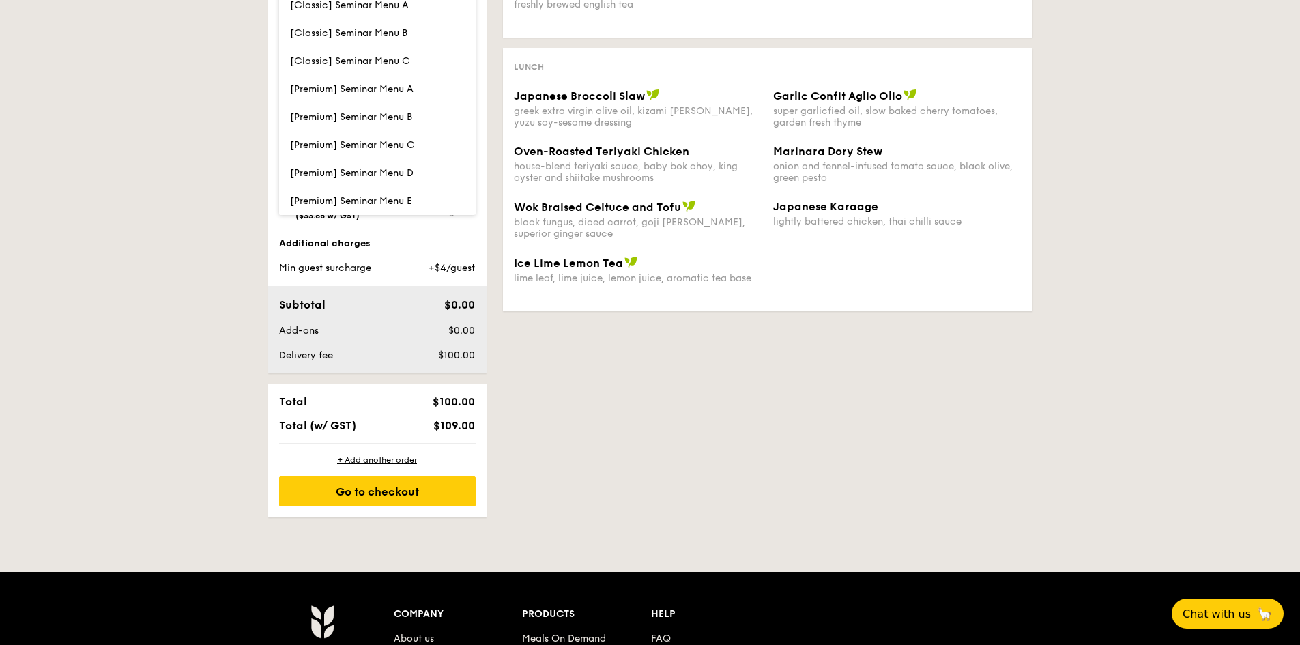
scroll to position [614, 0]
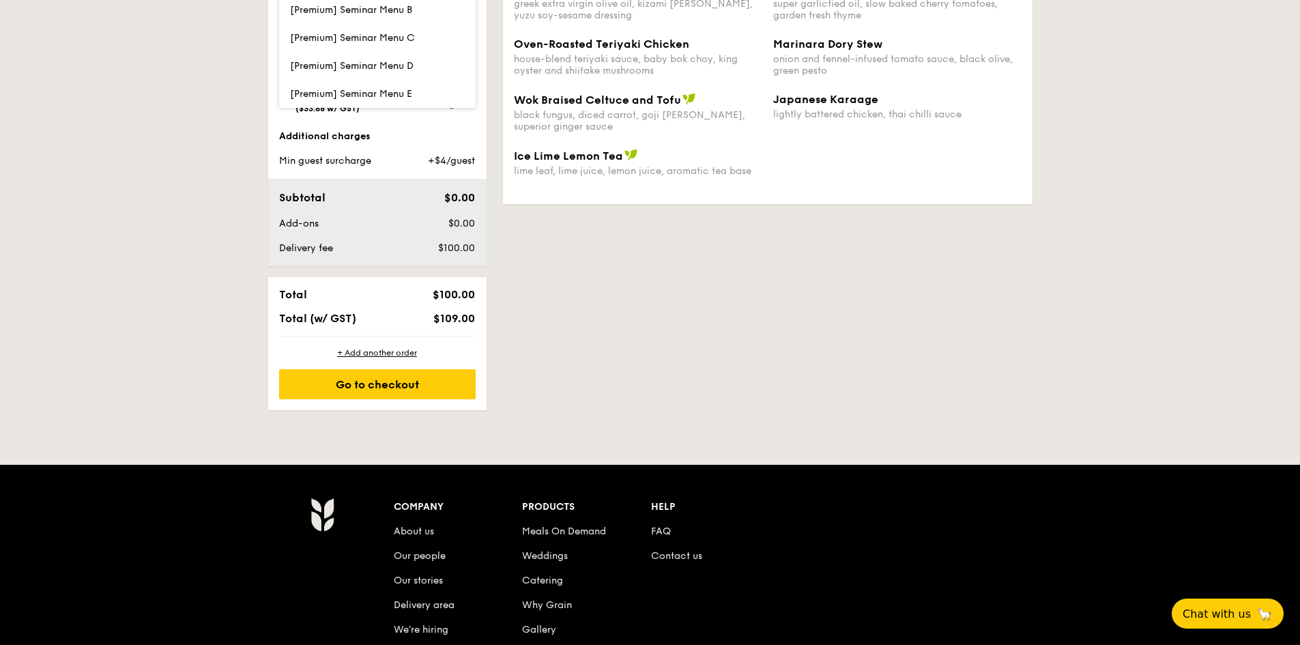
click at [566, 371] on div "1 - Select menu 2 - Select items 3 - Check out Order 1 [Classic] Seminar Menu B…" at bounding box center [650, 34] width 786 height 751
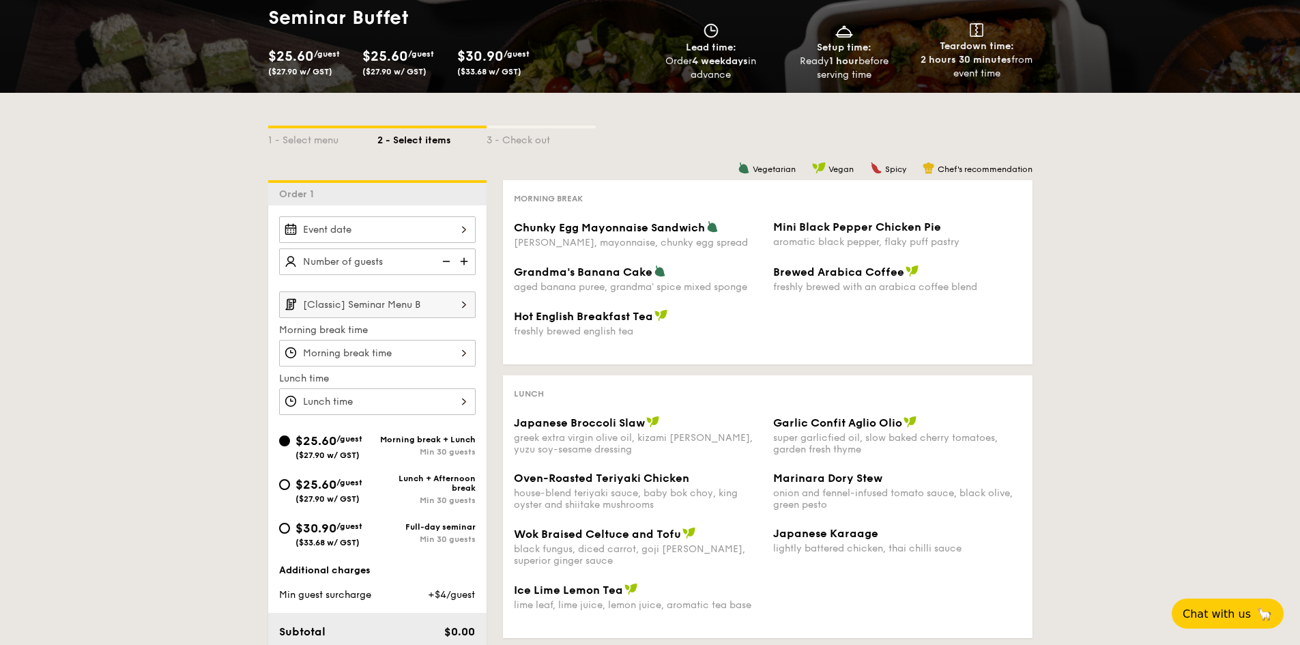
scroll to position [0, 0]
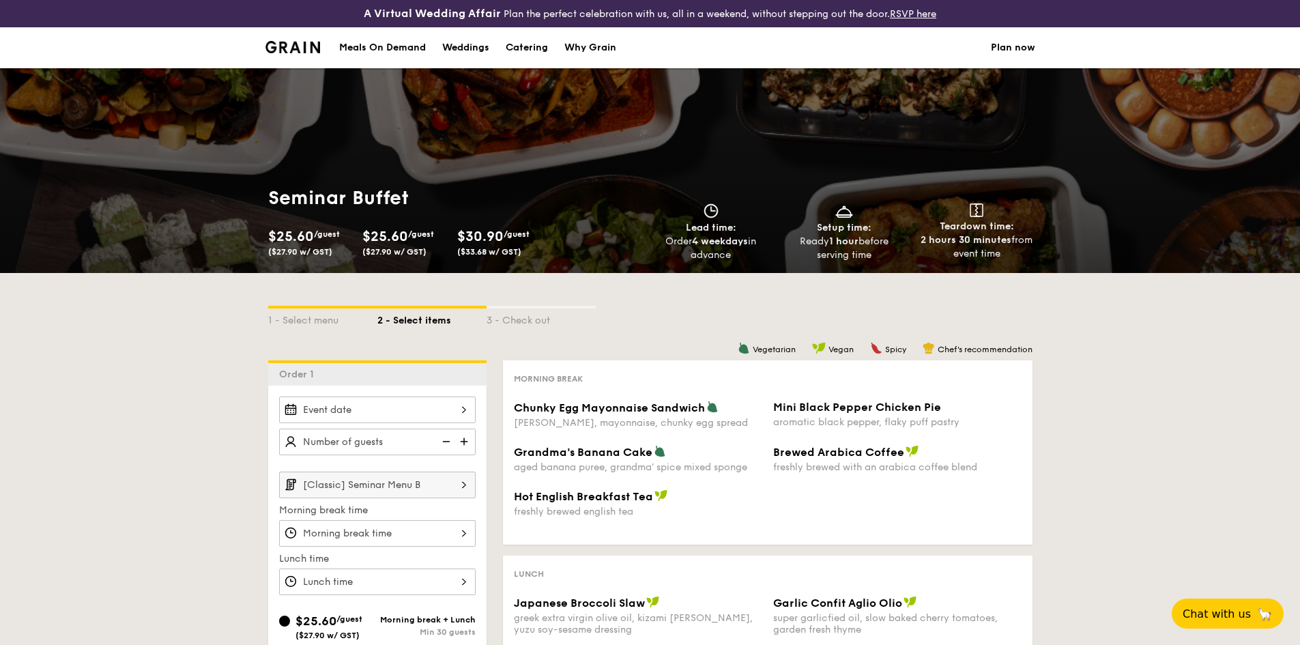
click at [544, 46] on div "Catering" at bounding box center [527, 47] width 42 height 41
select select
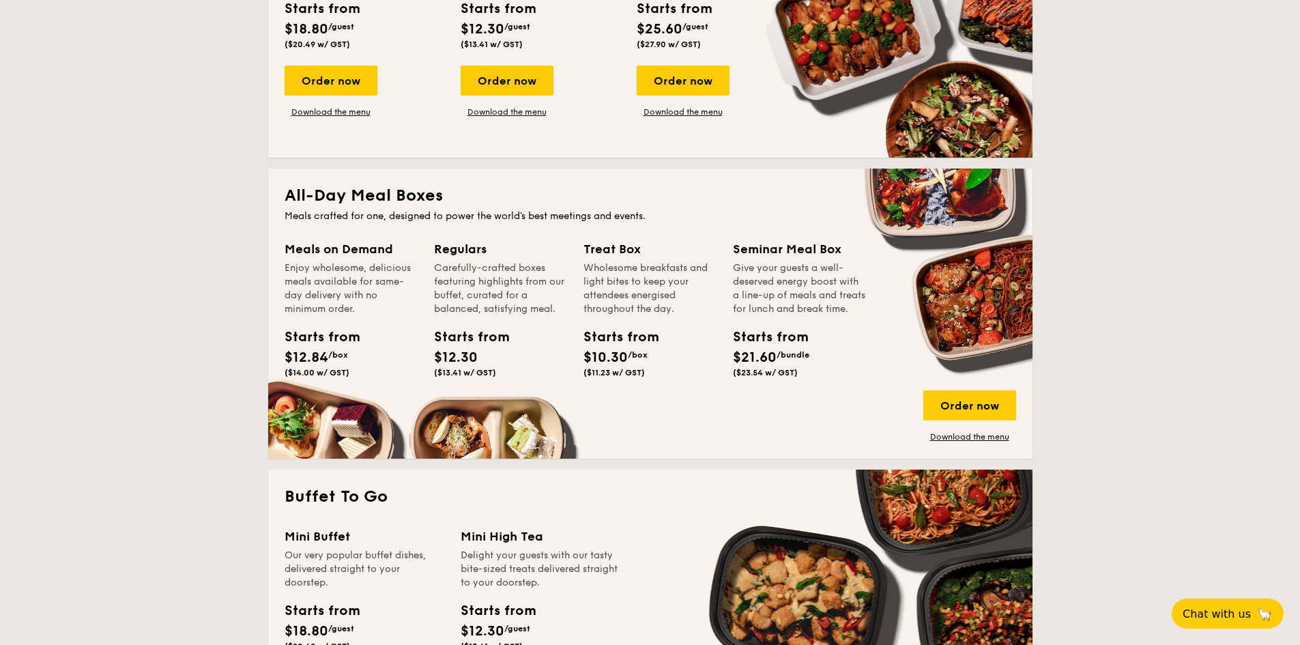
scroll to position [751, 0]
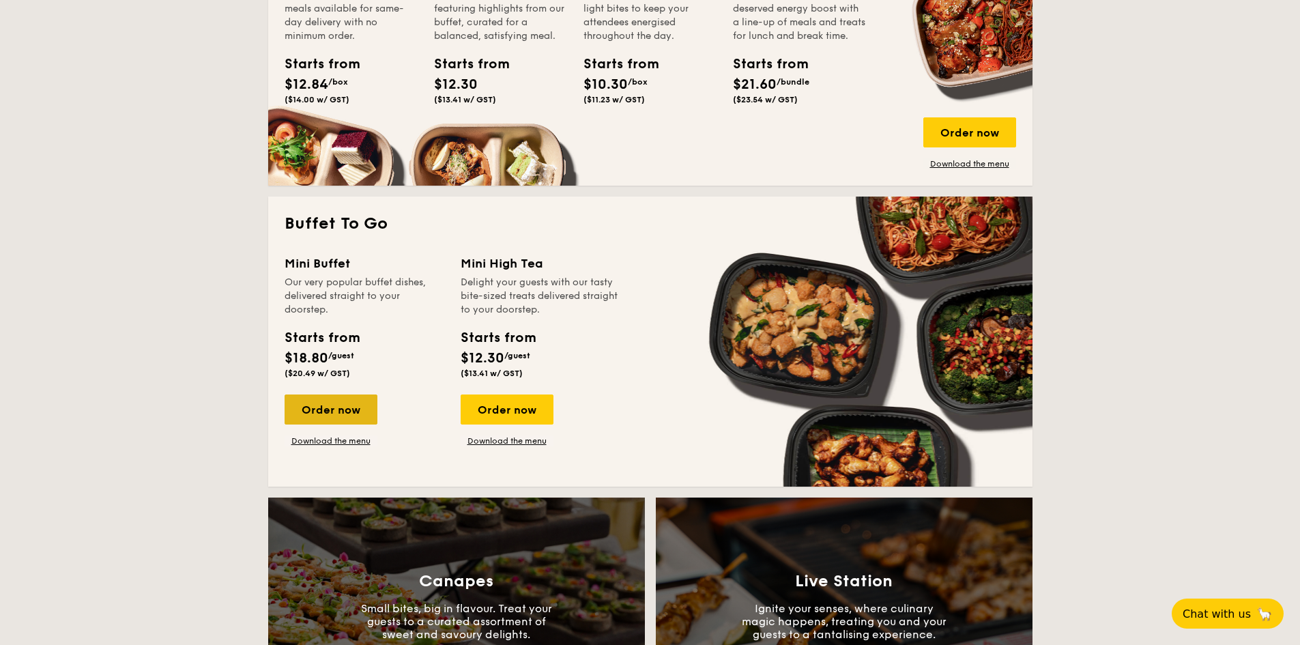
click at [347, 405] on div "Order now" at bounding box center [331, 410] width 93 height 30
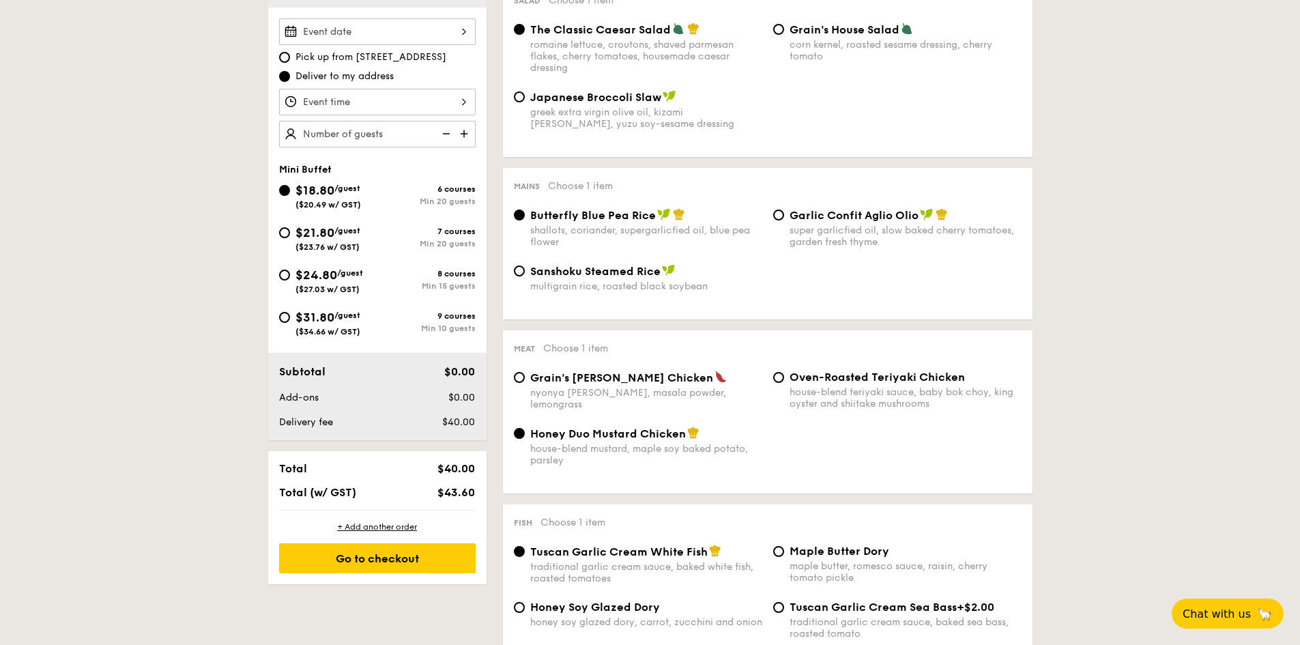
scroll to position [410, 0]
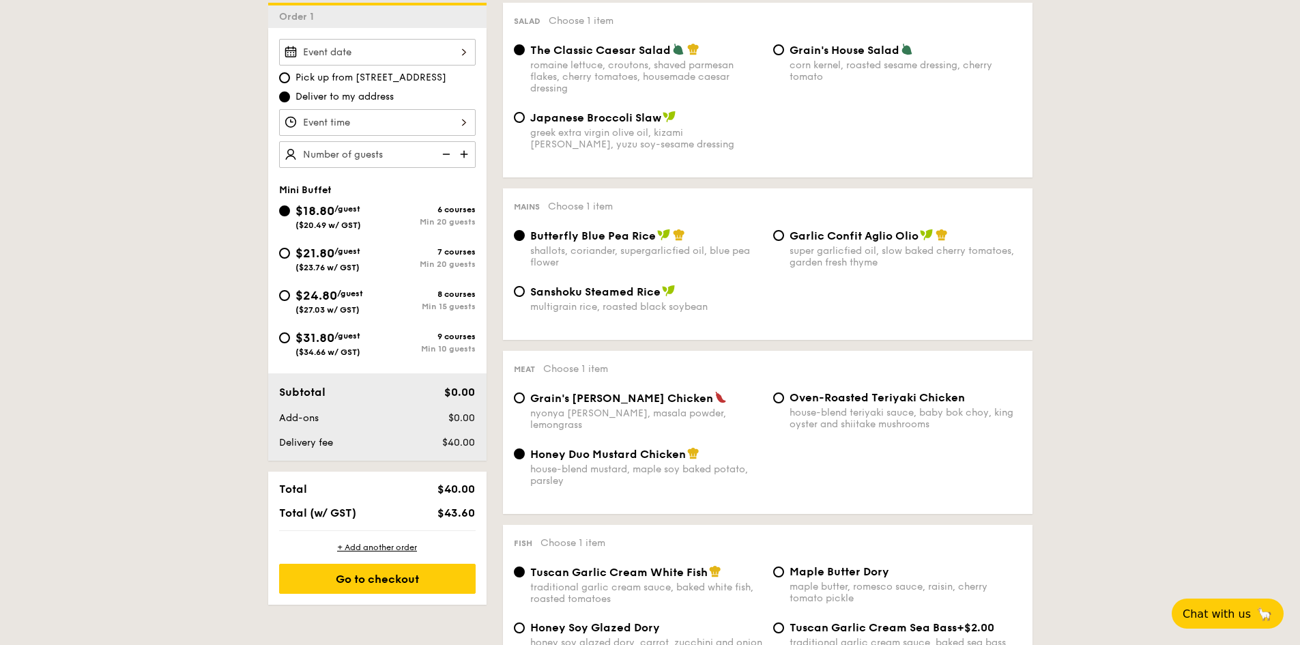
click at [319, 75] on span "Pick up from 5 Burn Road #05-01" at bounding box center [371, 78] width 151 height 14
click at [290, 75] on input "Pick up from 5 Burn Road #05-01" at bounding box center [284, 77] width 11 height 11
radio input "true"
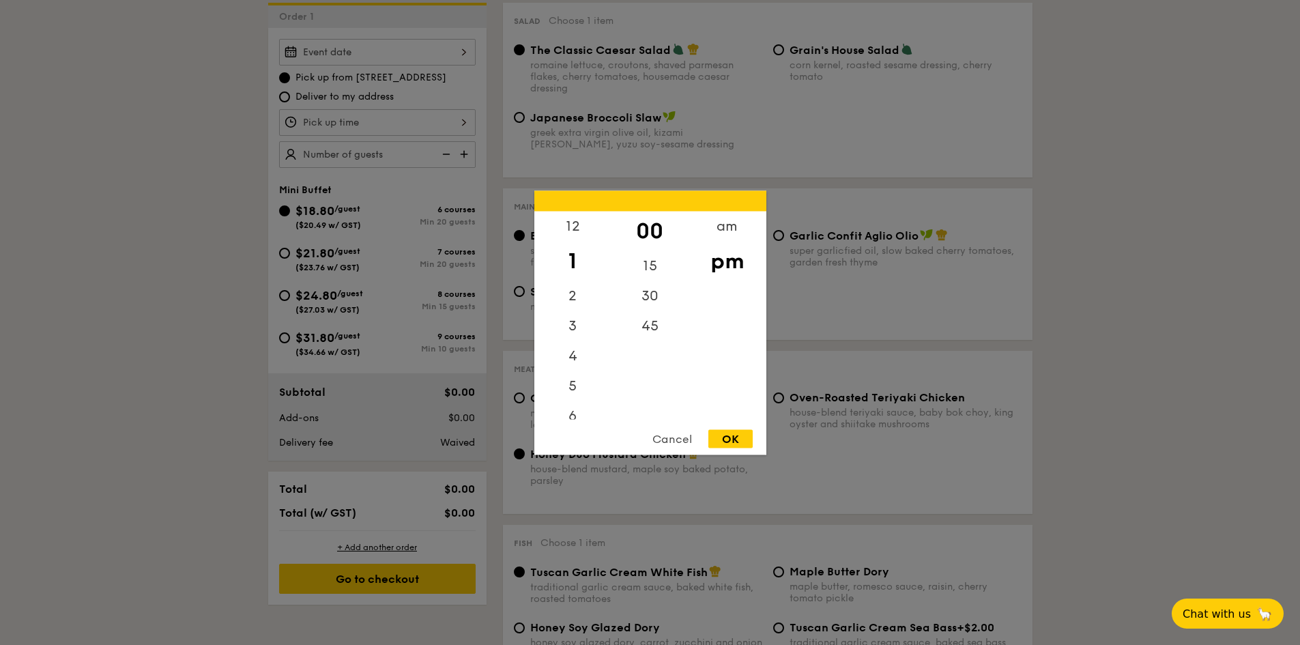
click at [357, 112] on div "12 1 2 3 4 5 6 7 8 9 10 11 00 15 30 45 am pm Cancel OK" at bounding box center [377, 122] width 197 height 27
click at [642, 91] on div at bounding box center [650, 322] width 1300 height 645
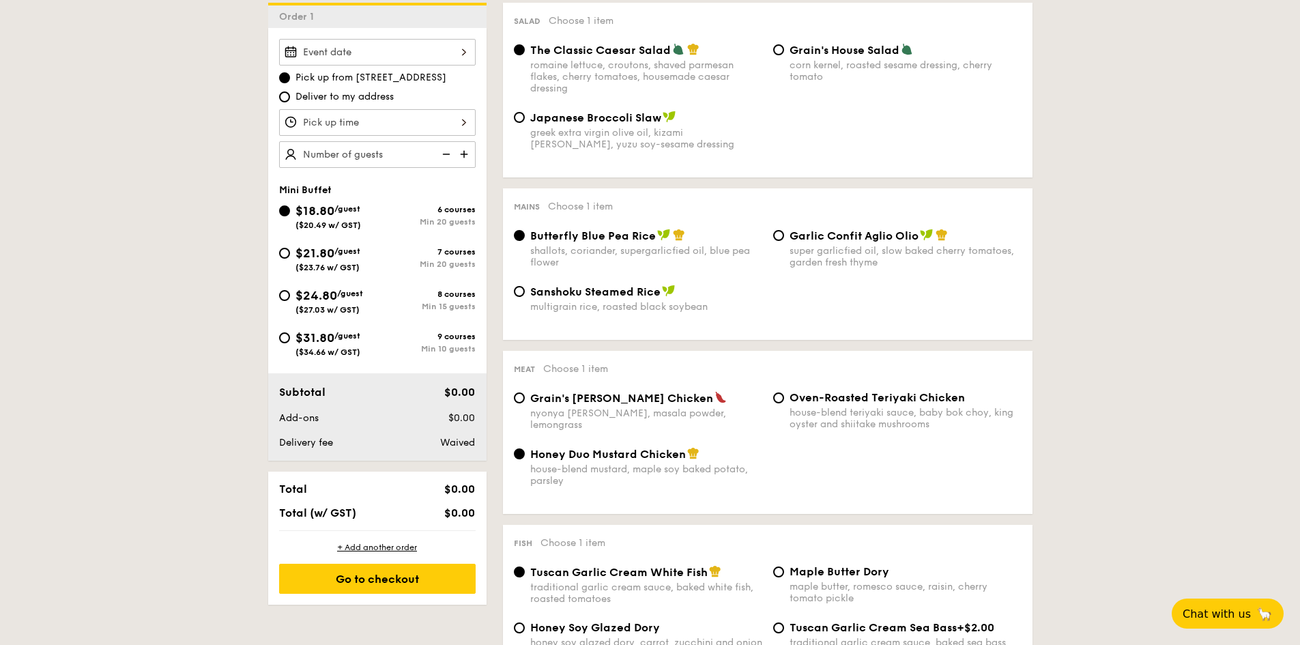
click at [366, 55] on div at bounding box center [650, 322] width 1300 height 645
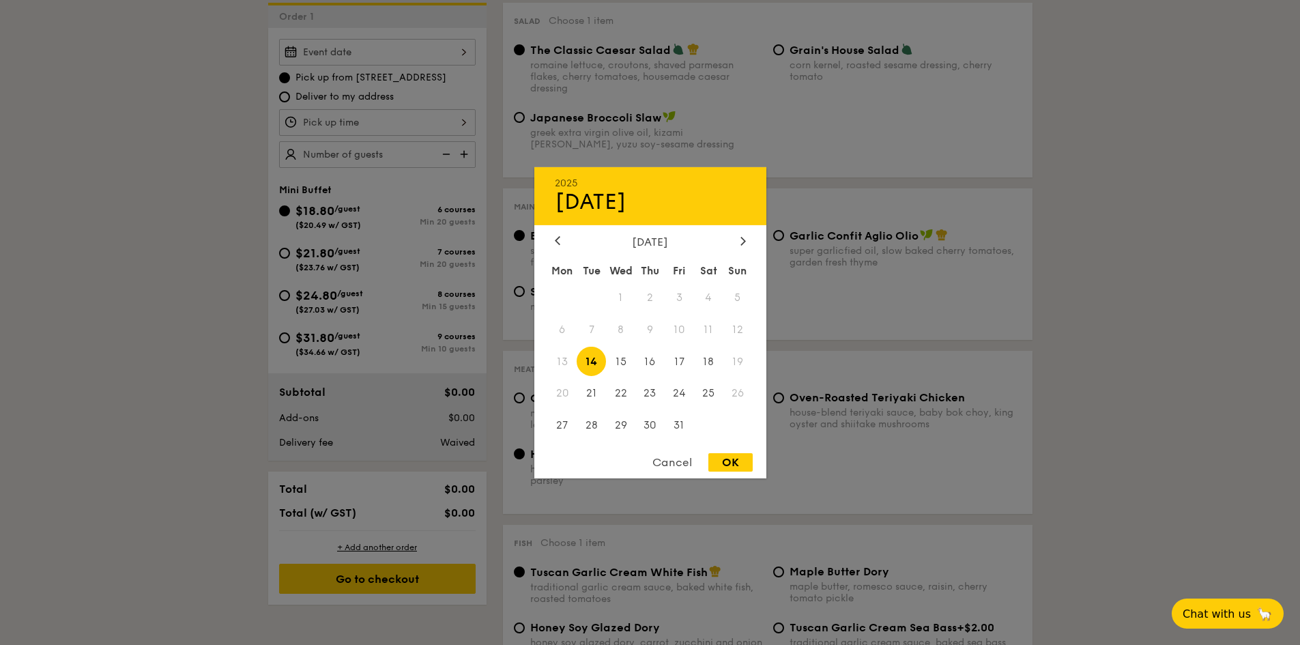
click at [465, 48] on div "2025 Oct 14 October 2025 Mon Tue Wed Thu Fri Sat Sun 1 2 3 4 5 6 7 8 9 10 11 12…" at bounding box center [377, 52] width 197 height 27
click at [465, 48] on div at bounding box center [650, 322] width 1300 height 645
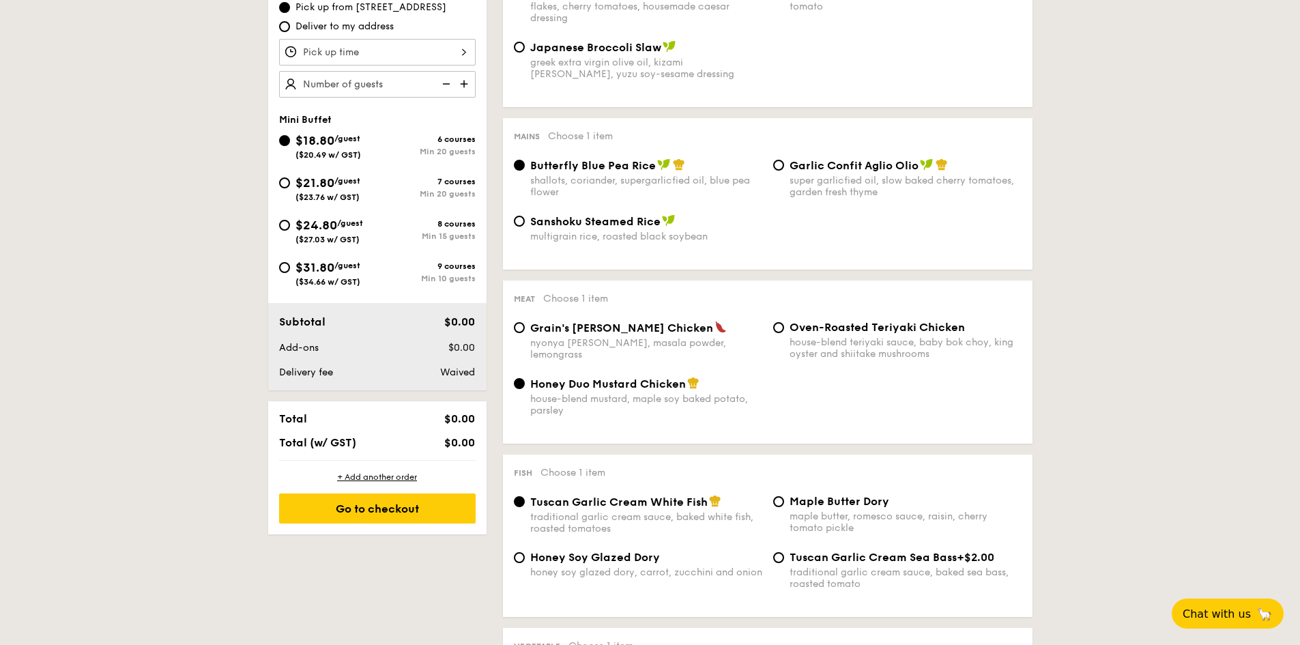
scroll to position [614, 0]
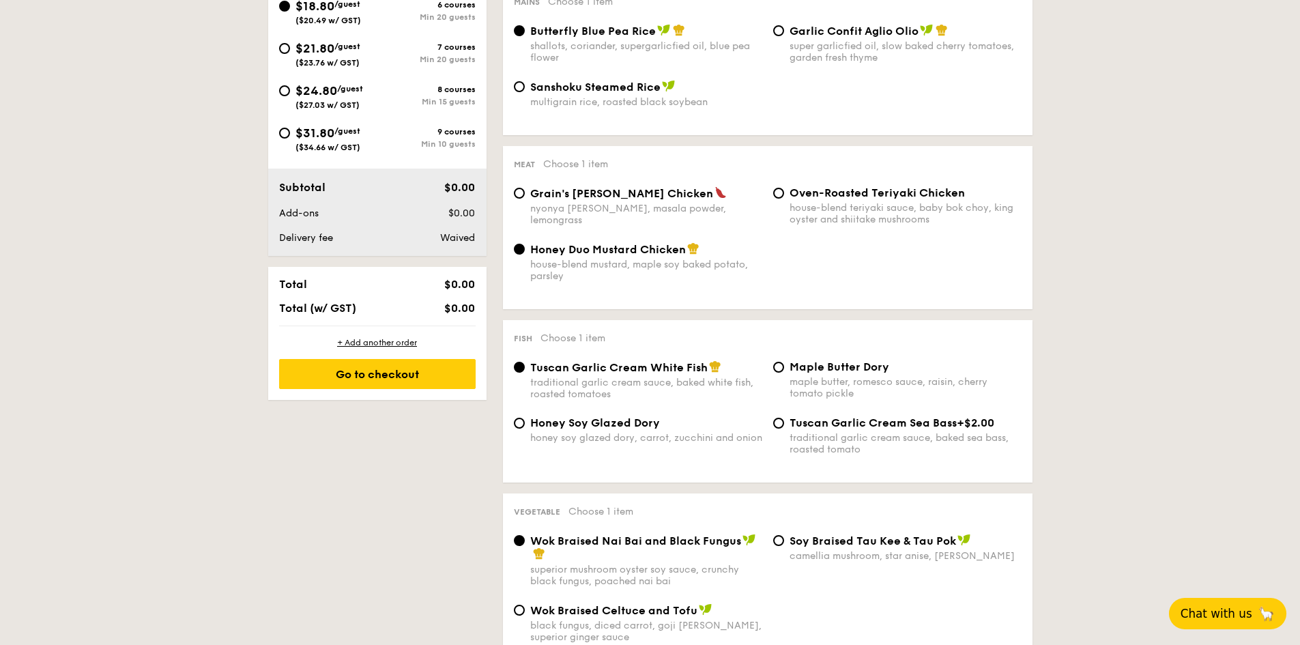
click at [1218, 605] on button "Chat with us 🦙" at bounding box center [1227, 613] width 117 height 31
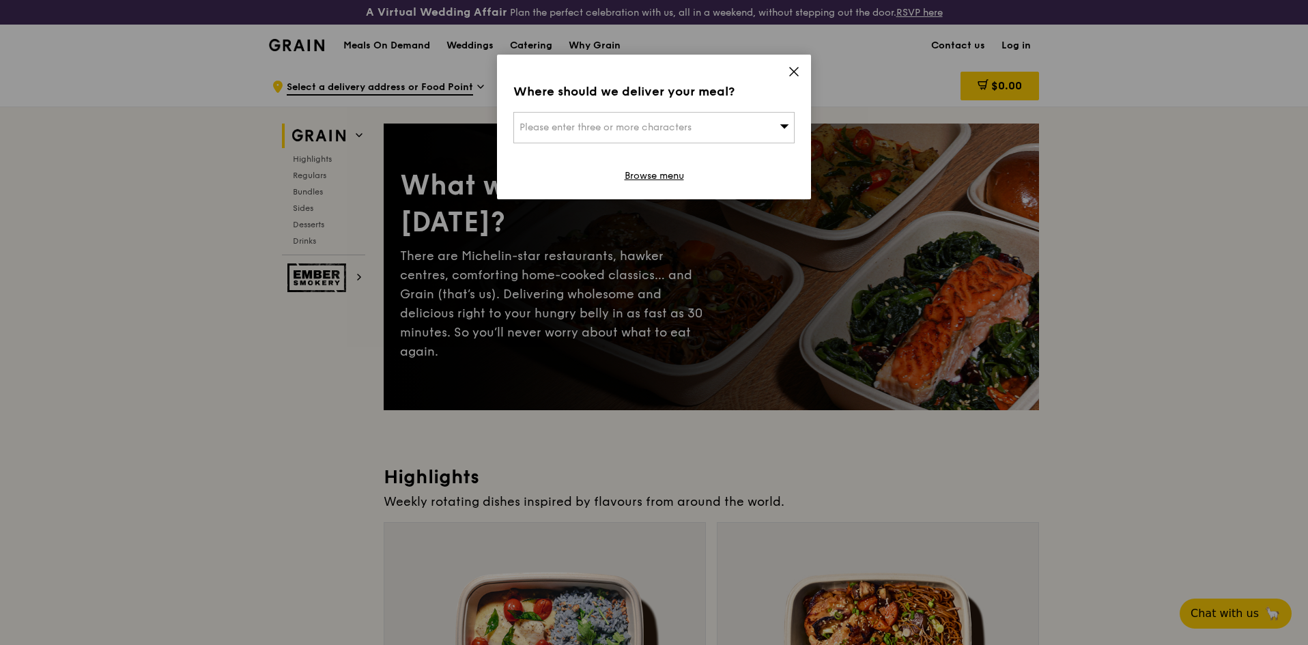
click at [797, 74] on icon at bounding box center [794, 72] width 12 height 12
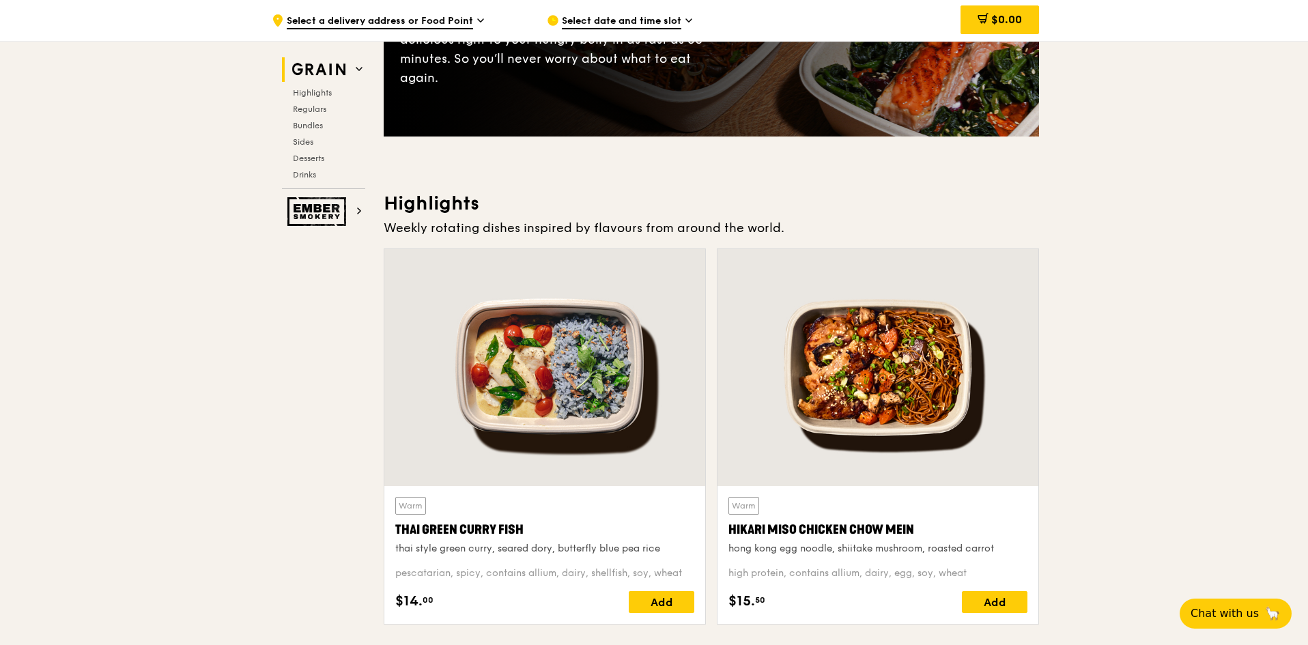
scroll to position [546, 0]
